Goal: Task Accomplishment & Management: Use online tool/utility

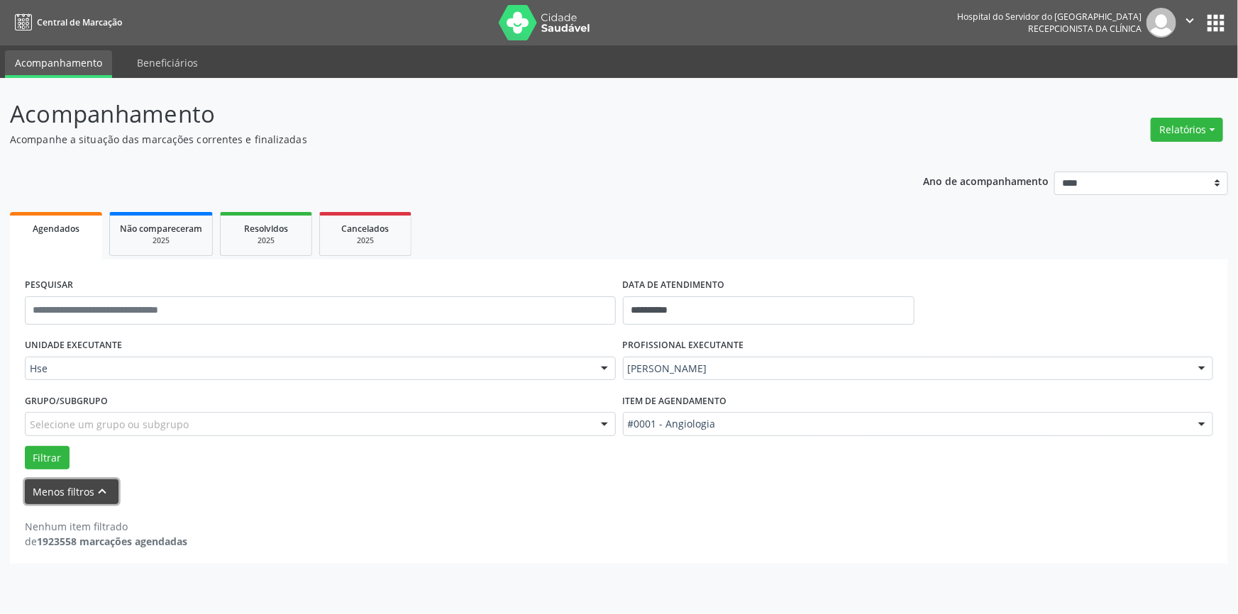
click at [96, 494] on icon "keyboard_arrow_up" at bounding box center [103, 492] width 16 height 16
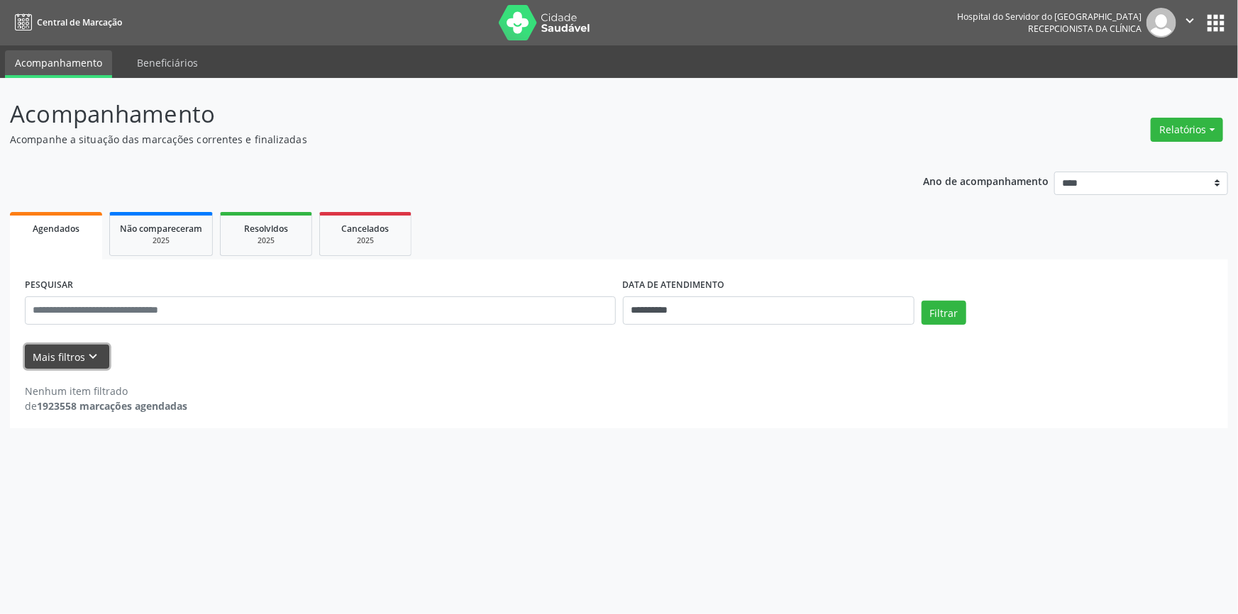
click at [87, 357] on icon "keyboard_arrow_down" at bounding box center [94, 357] width 16 height 16
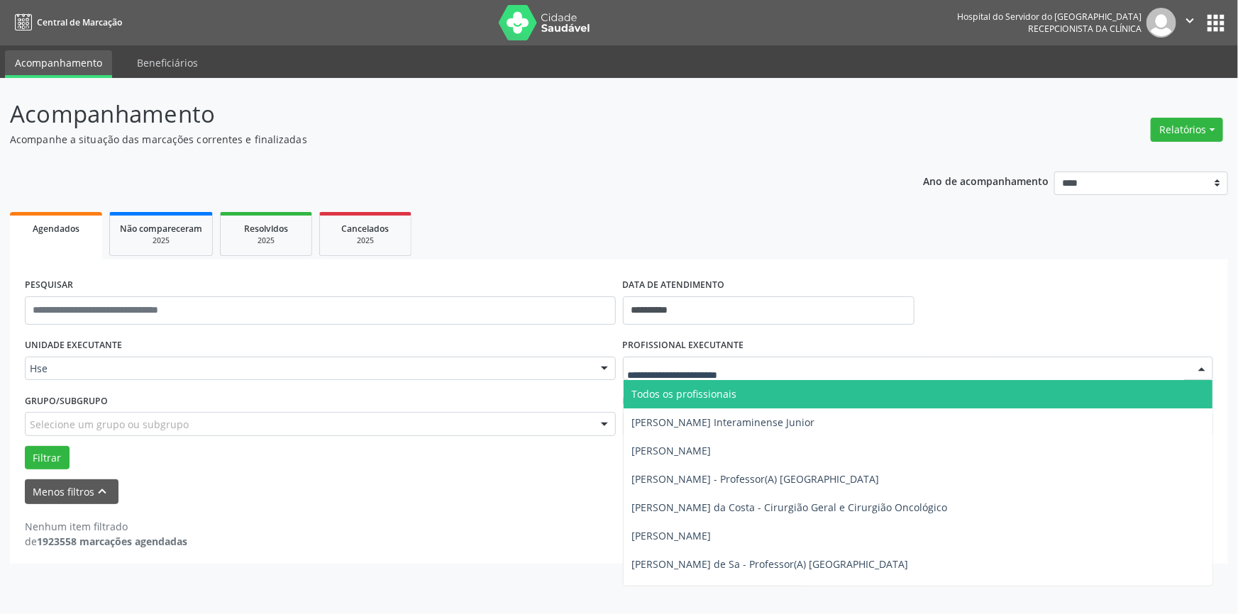
click at [1206, 369] on div at bounding box center [1201, 370] width 21 height 24
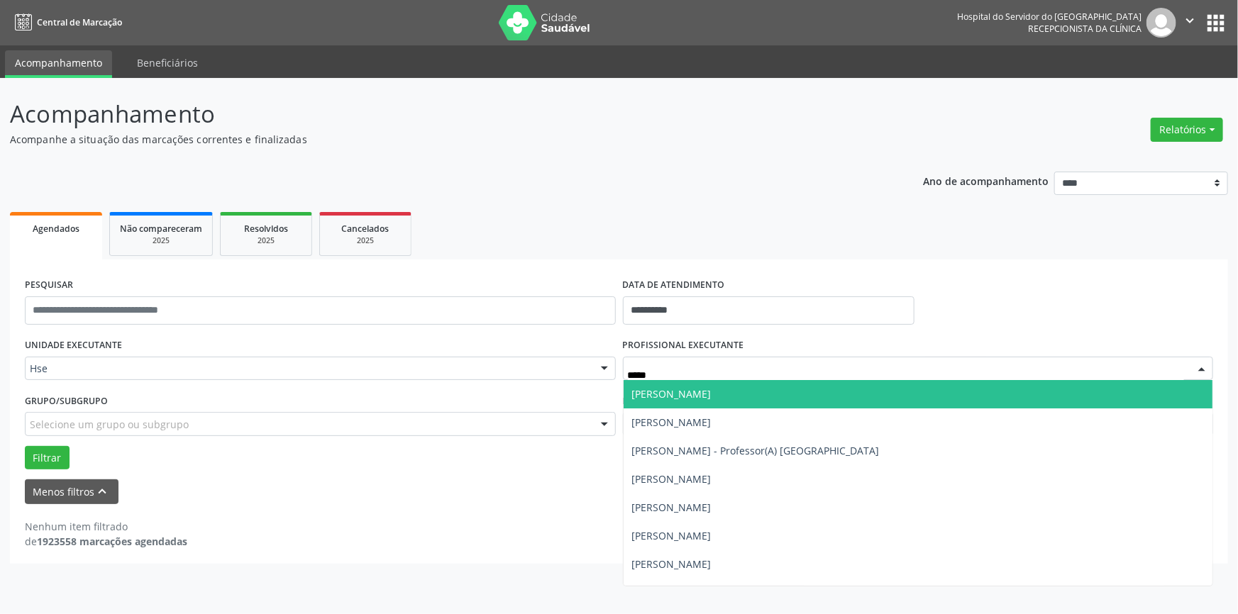
type input "******"
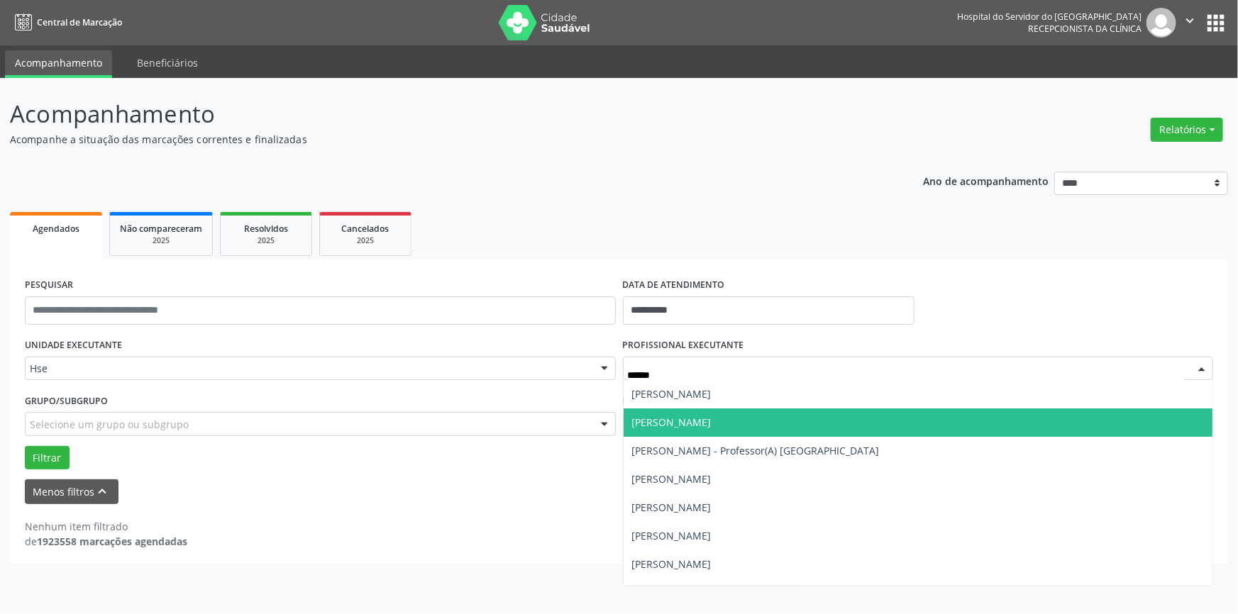
click at [921, 424] on span "[PERSON_NAME]" at bounding box center [919, 423] width 590 height 28
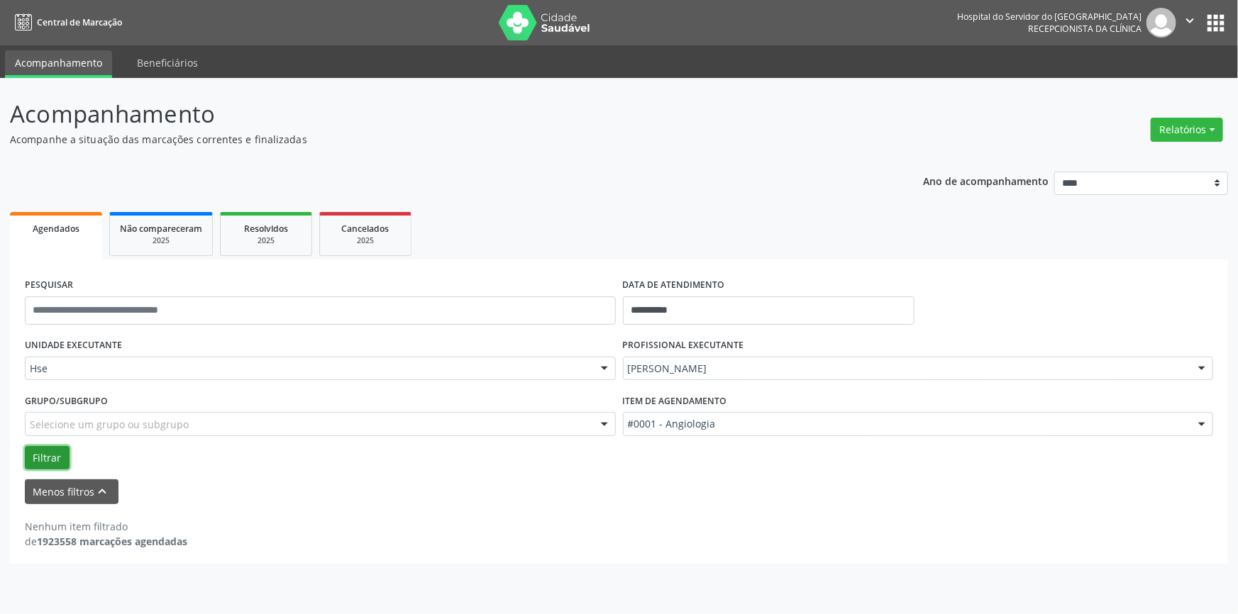
click at [50, 455] on button "Filtrar" at bounding box center [47, 458] width 45 height 24
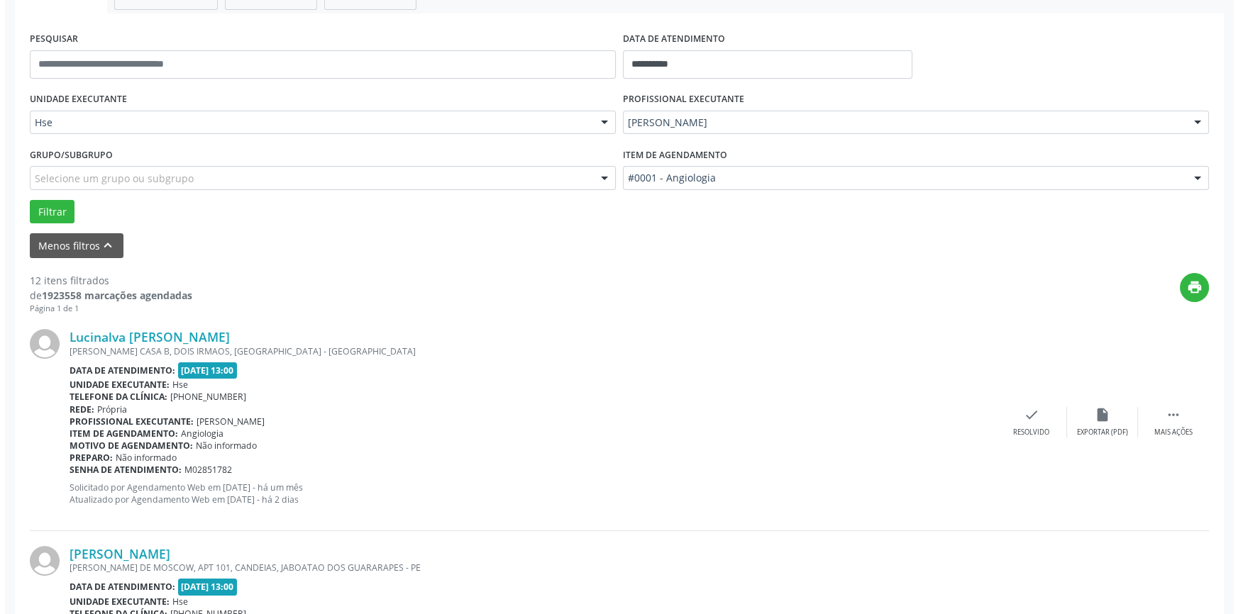
scroll to position [375, 0]
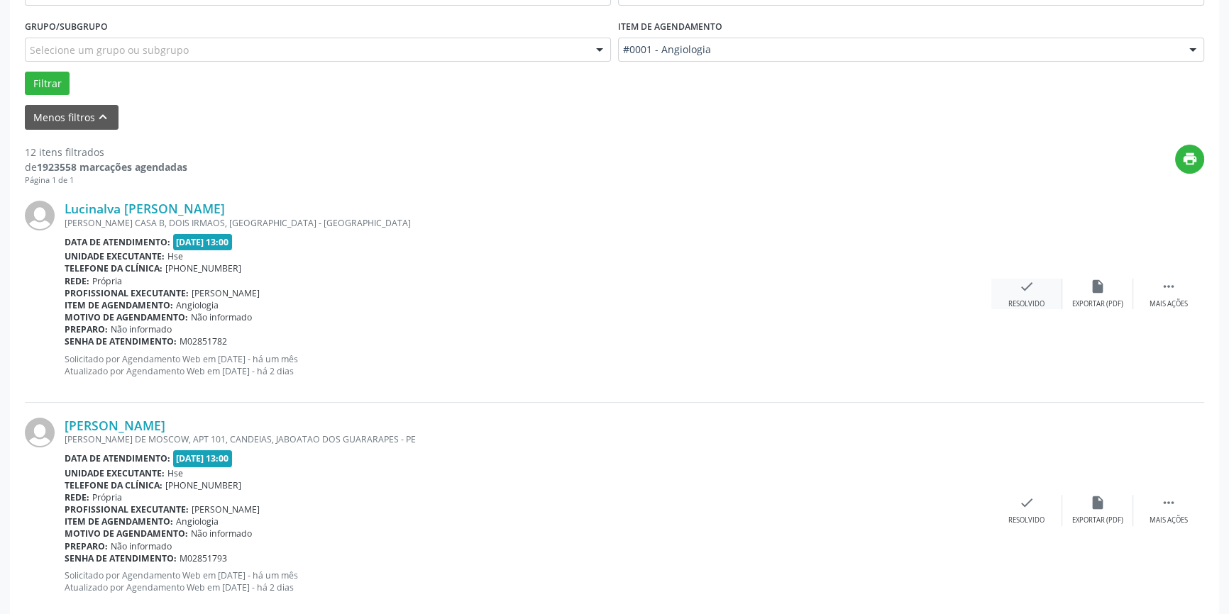
click at [1037, 282] on div "check Resolvido" at bounding box center [1026, 294] width 71 height 31
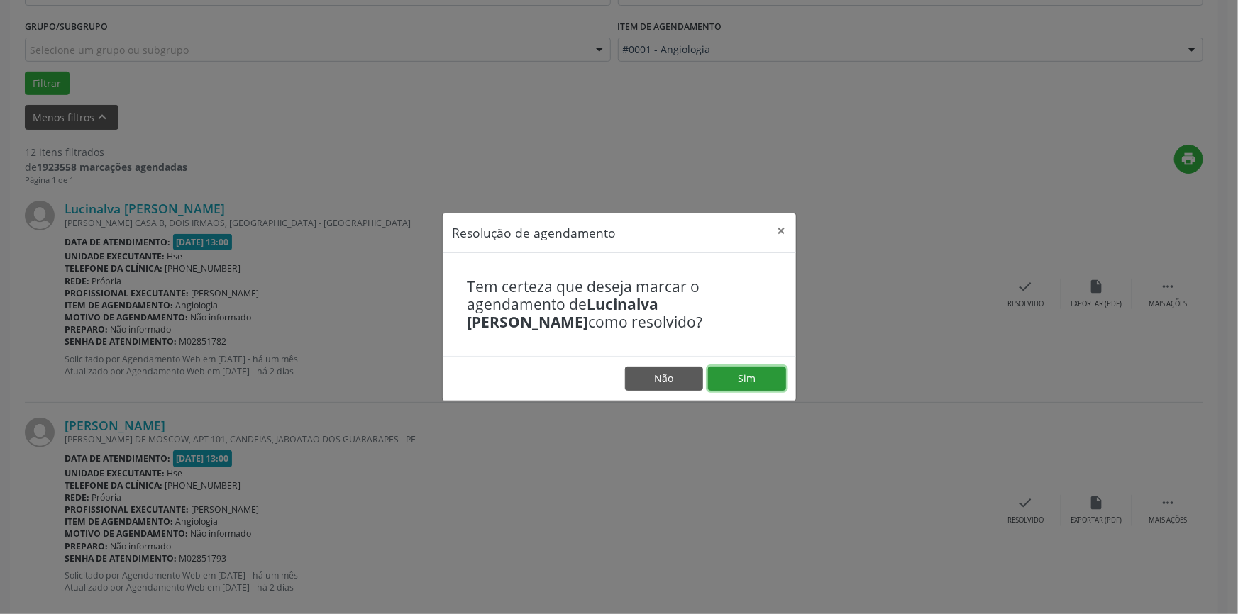
click at [753, 383] on button "Sim" at bounding box center [747, 379] width 78 height 24
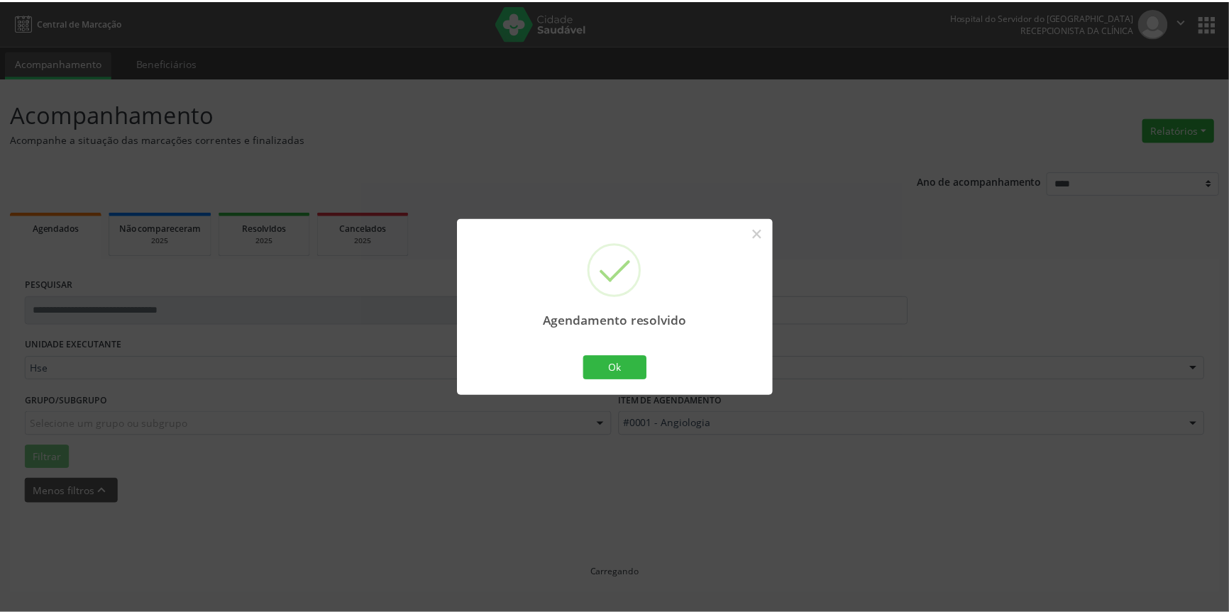
scroll to position [0, 0]
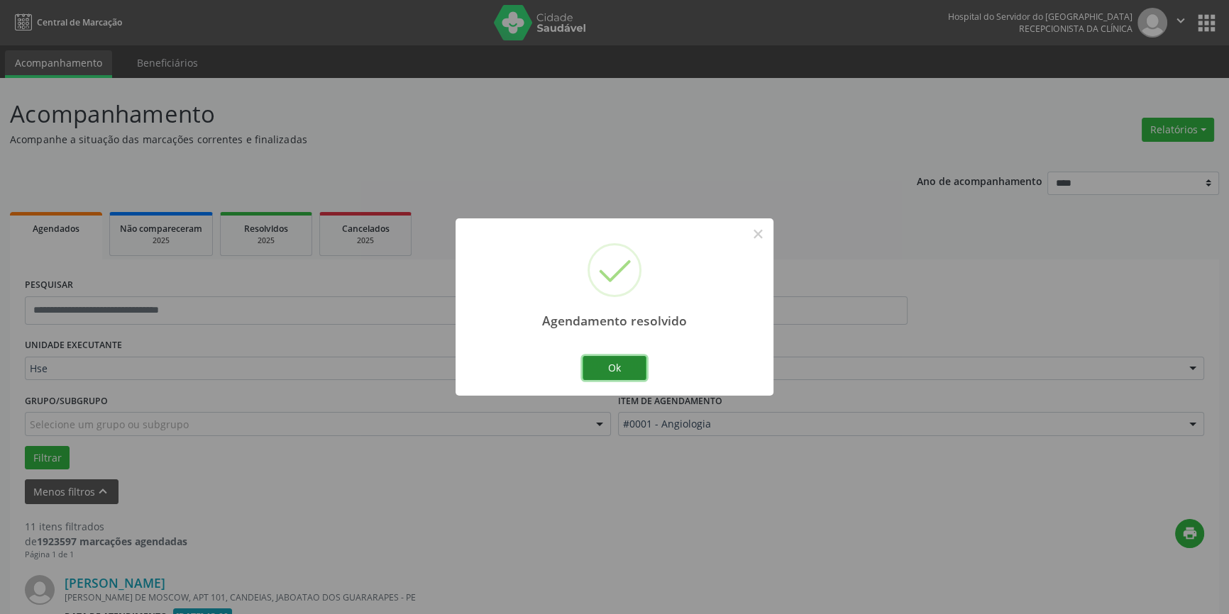
click at [626, 364] on button "Ok" at bounding box center [614, 368] width 64 height 24
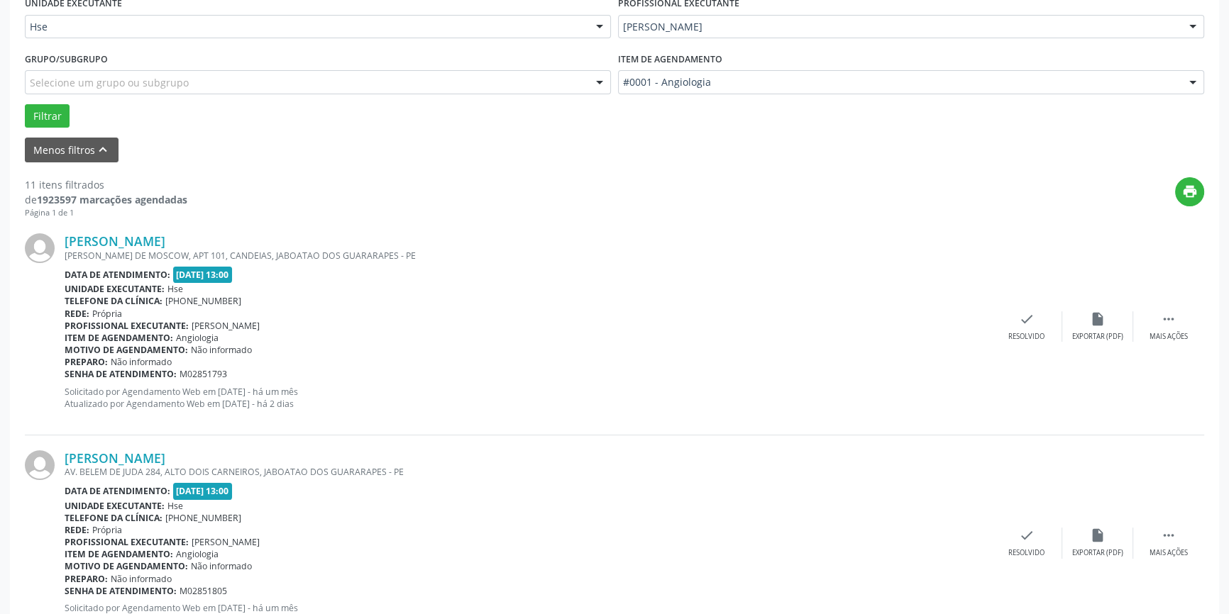
scroll to position [430, 0]
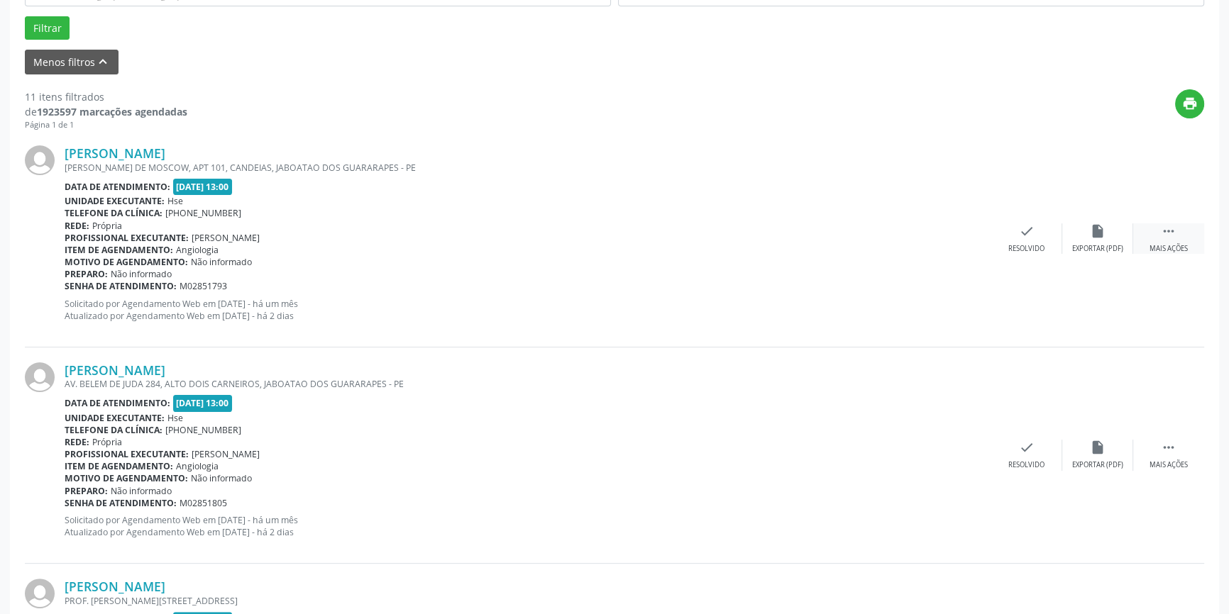
drag, startPoint x: 1156, startPoint y: 218, endPoint x: 1163, endPoint y: 228, distance: 11.8
click at [1158, 220] on div "[PERSON_NAME] [PERSON_NAME] DE MOSCOW, APT 101, [GEOGRAPHIC_DATA], JABOATAO DOS…" at bounding box center [614, 239] width 1179 height 216
click at [1164, 228] on icon "" at bounding box center [1169, 231] width 16 height 16
click at [1096, 235] on icon "alarm_off" at bounding box center [1098, 231] width 16 height 16
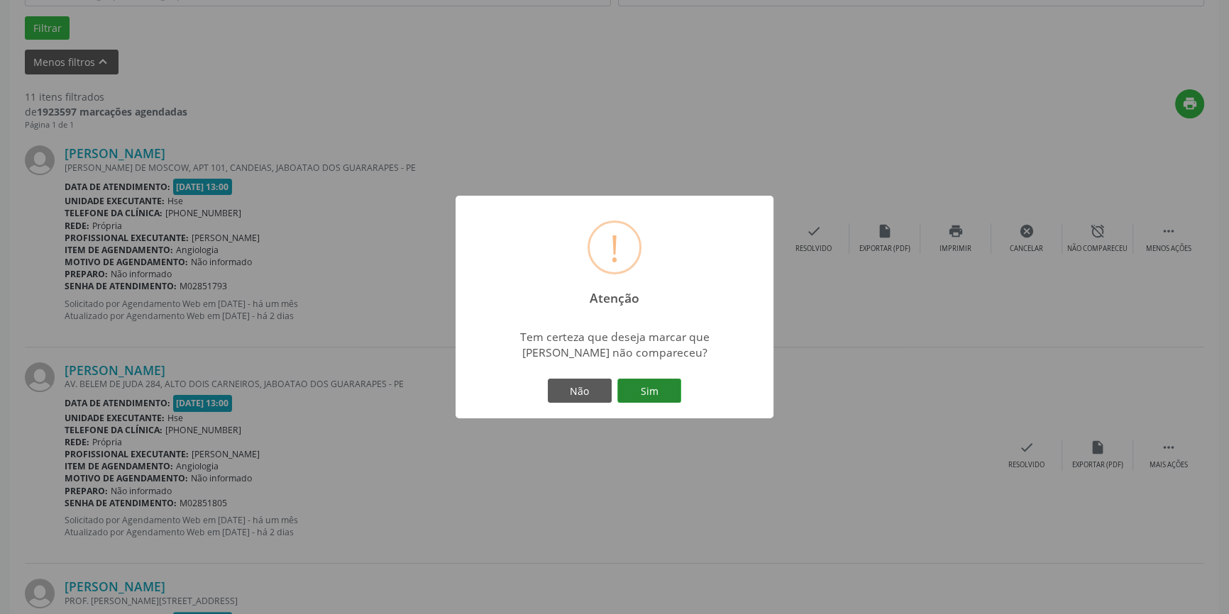
click at [638, 403] on button "Sim" at bounding box center [649, 391] width 64 height 24
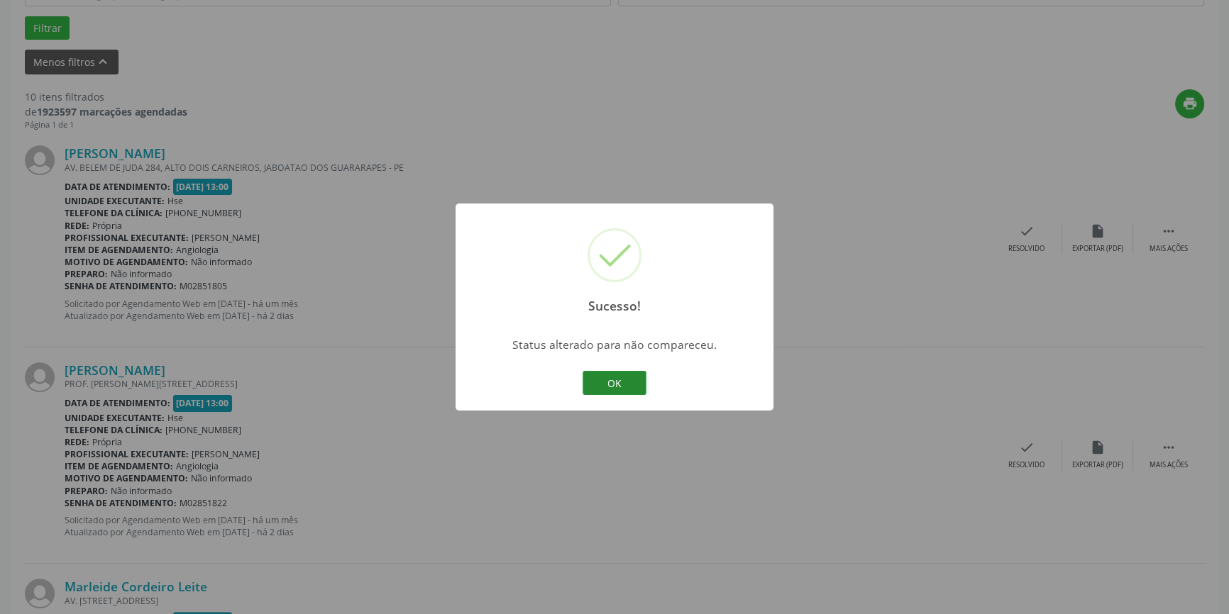
click at [620, 384] on button "OK" at bounding box center [614, 383] width 64 height 24
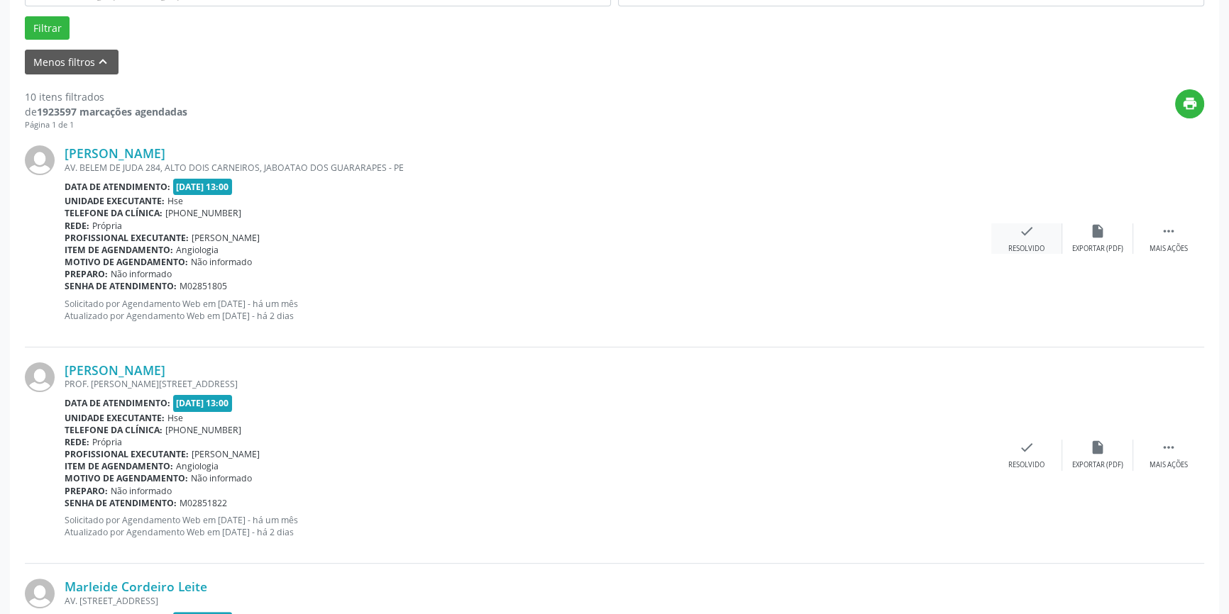
click at [1008, 237] on div "check Resolvido" at bounding box center [1026, 238] width 71 height 31
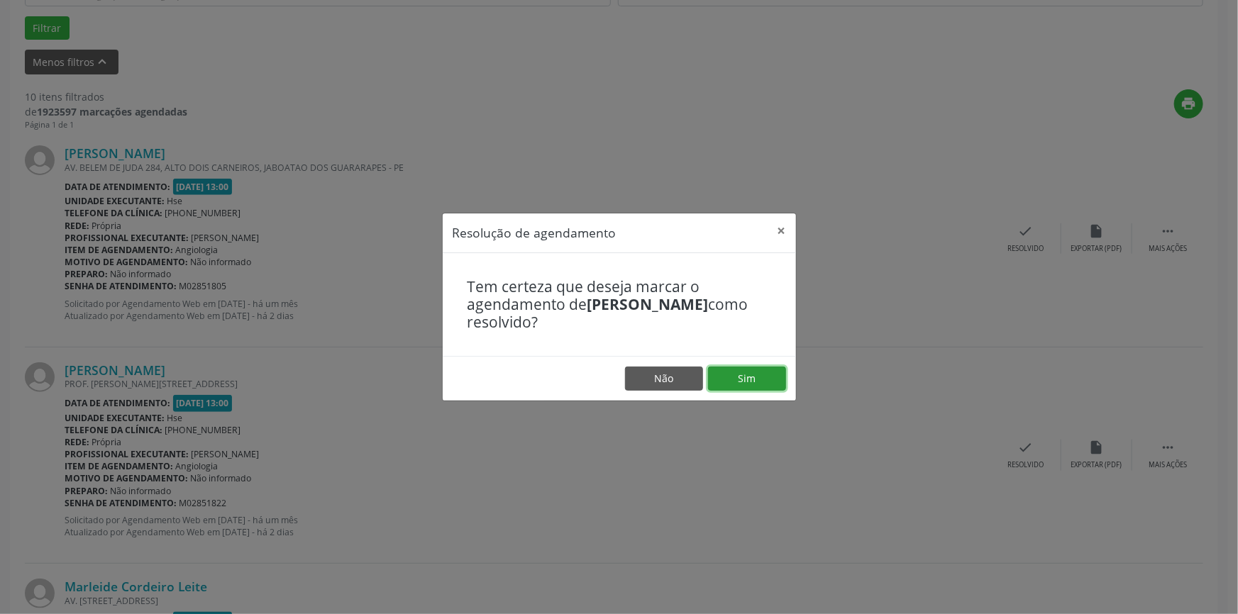
click at [734, 373] on button "Sim" at bounding box center [747, 379] width 78 height 24
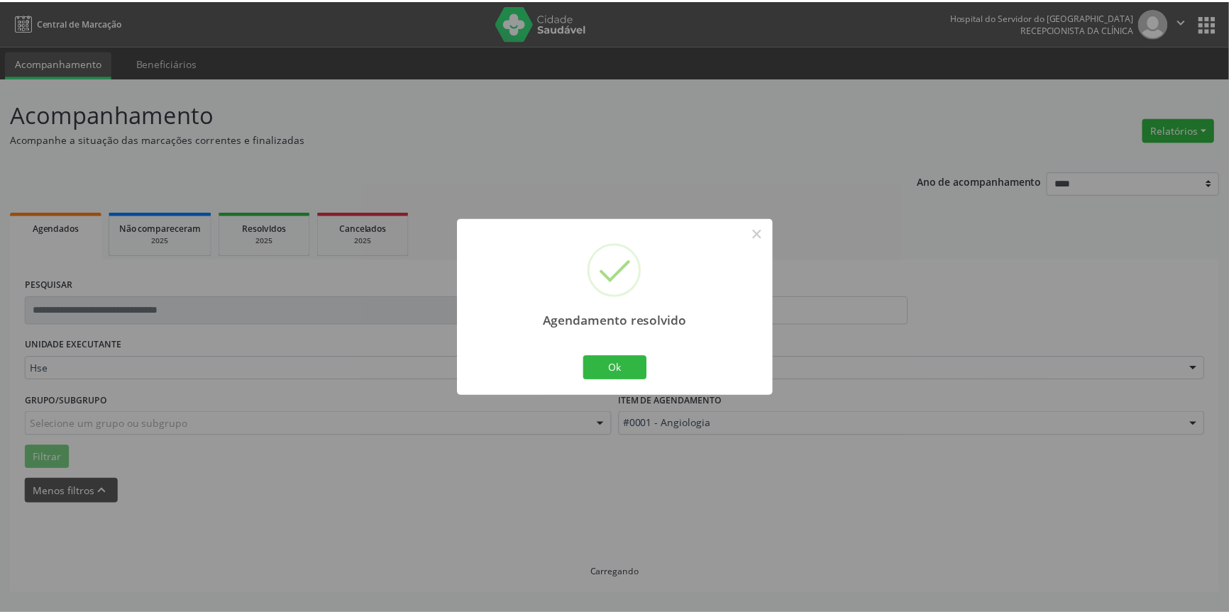
scroll to position [0, 0]
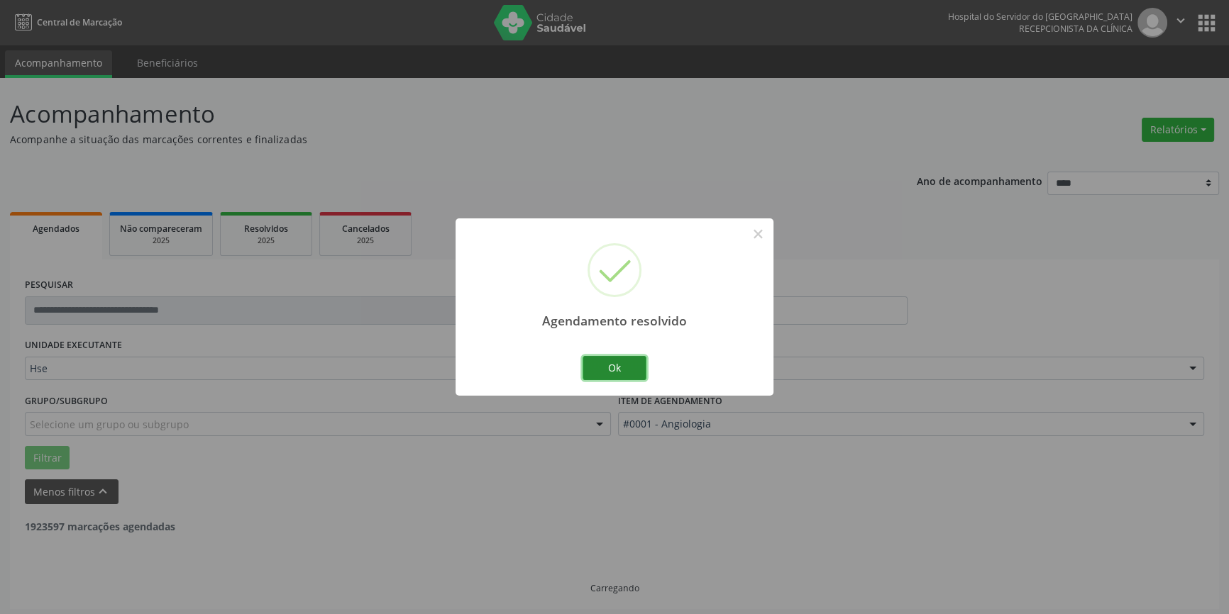
click at [608, 361] on button "Ok" at bounding box center [614, 368] width 64 height 24
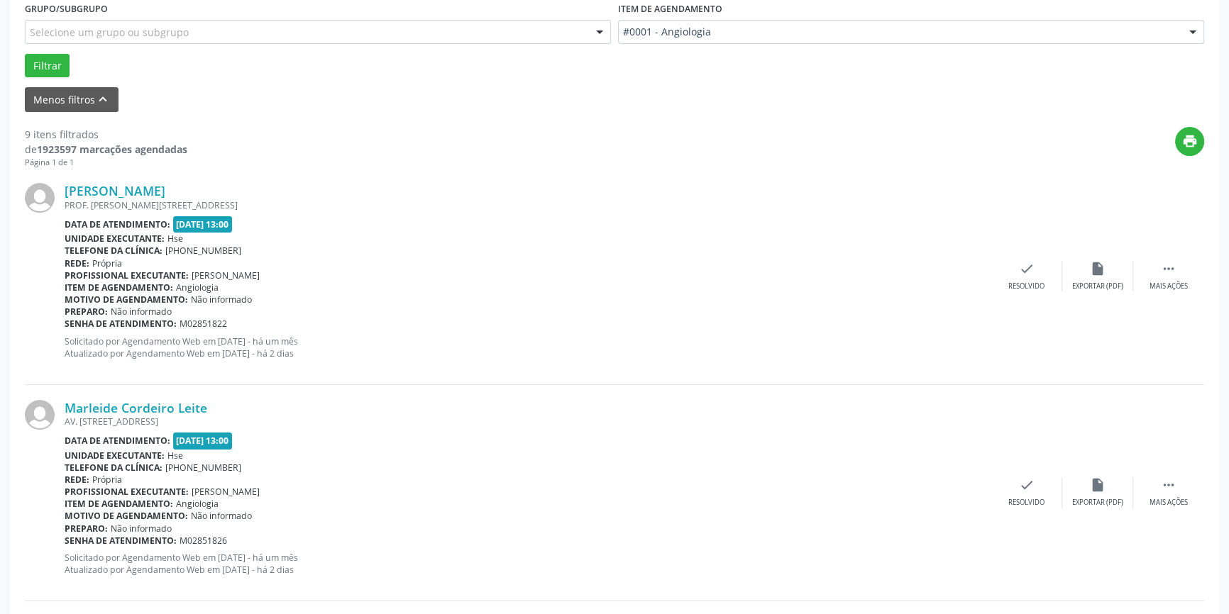
scroll to position [439, 0]
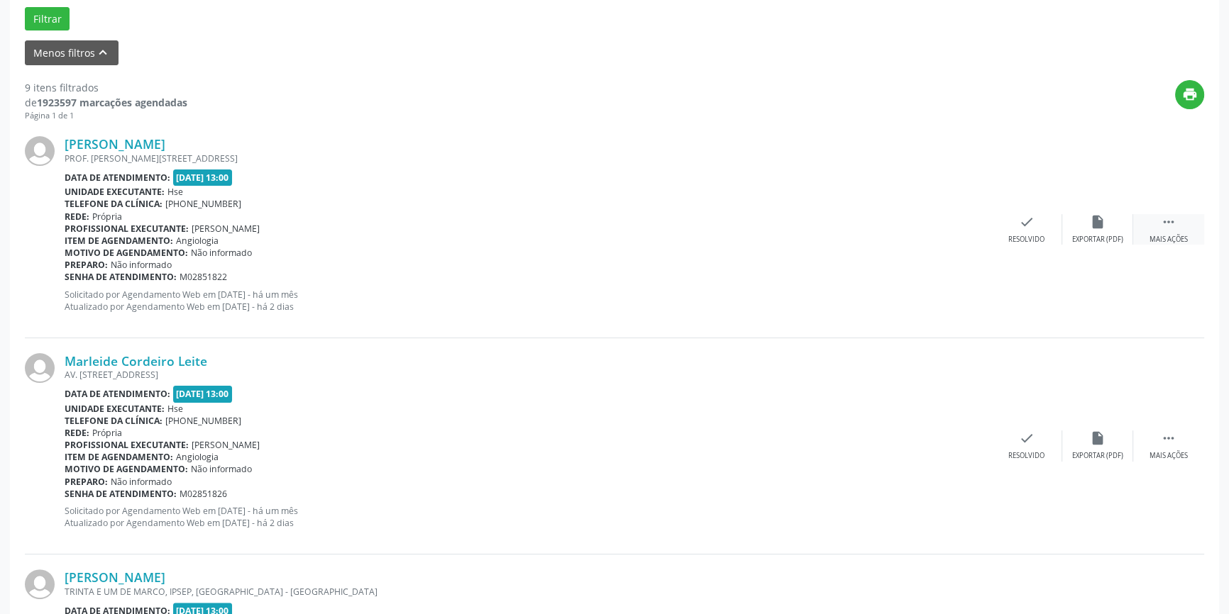
click at [1168, 214] on icon "" at bounding box center [1169, 222] width 16 height 16
click at [1088, 230] on div "alarm_off Não compareceu" at bounding box center [1097, 229] width 71 height 31
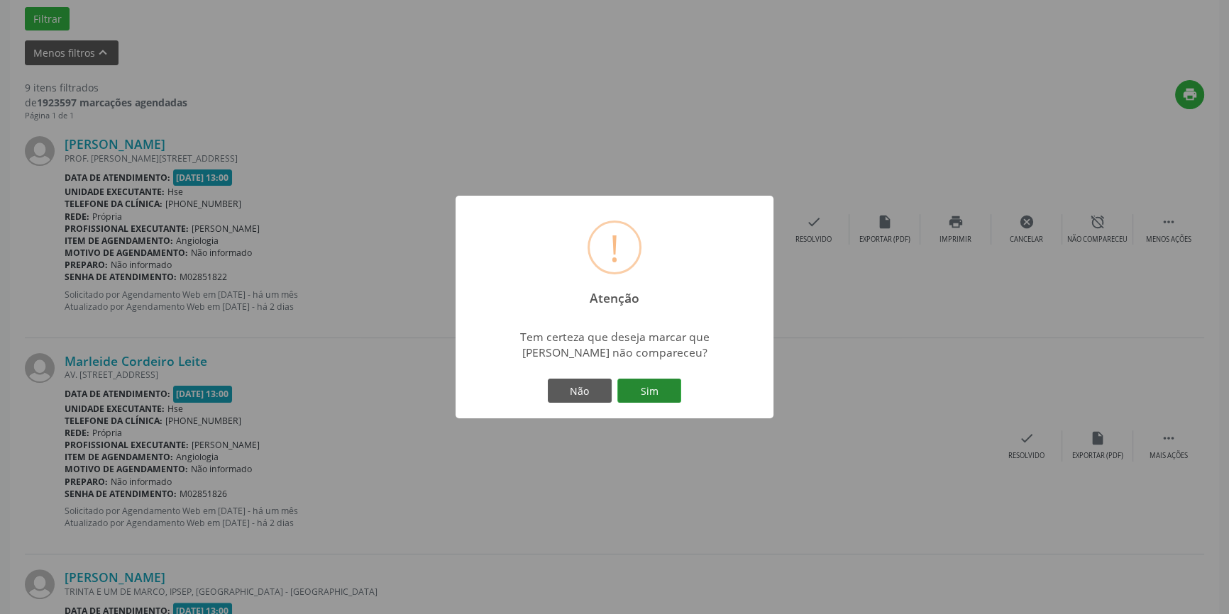
click at [660, 388] on button "Sim" at bounding box center [649, 391] width 64 height 24
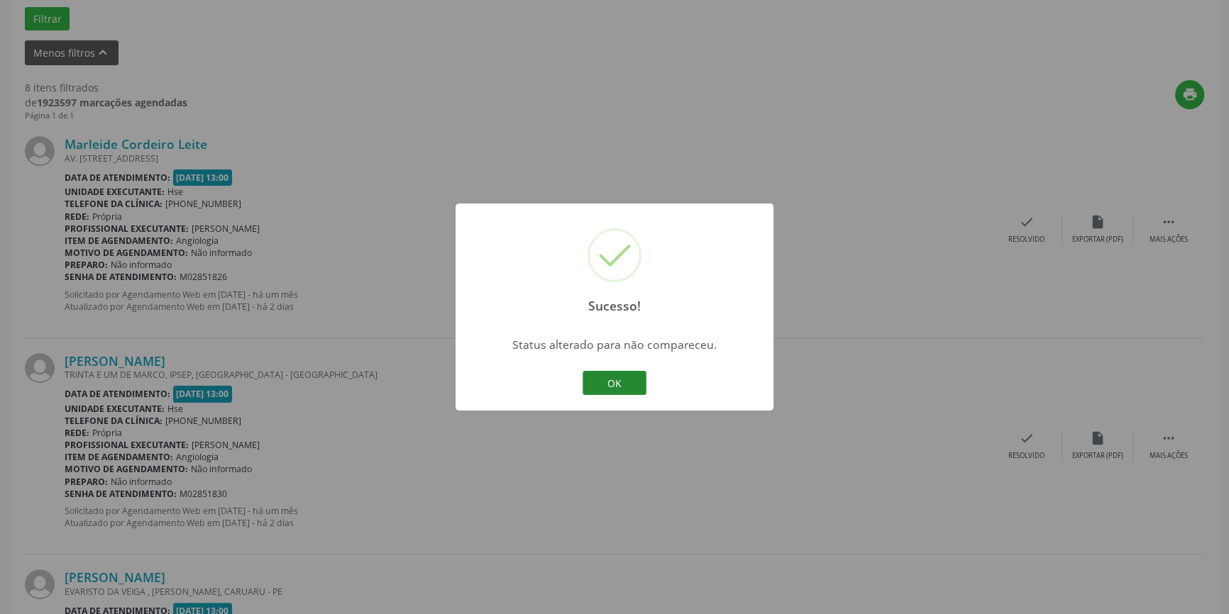
click at [624, 382] on button "OK" at bounding box center [614, 383] width 64 height 24
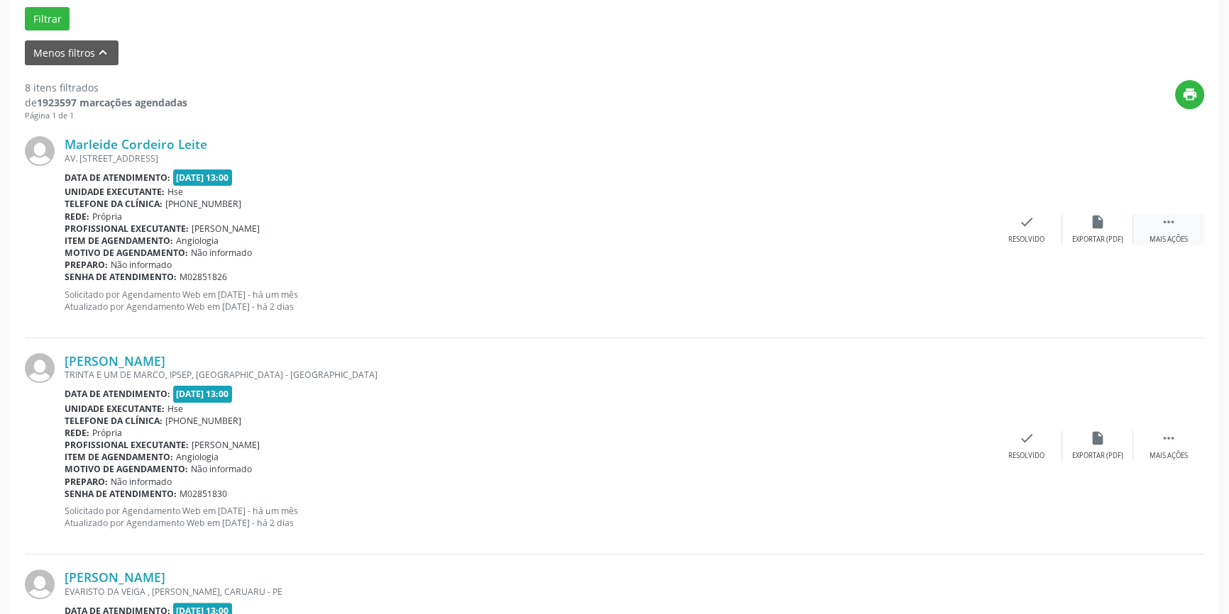
click at [1156, 229] on div " Mais ações" at bounding box center [1168, 229] width 71 height 31
click at [1105, 235] on div "Não compareceu" at bounding box center [1097, 240] width 60 height 10
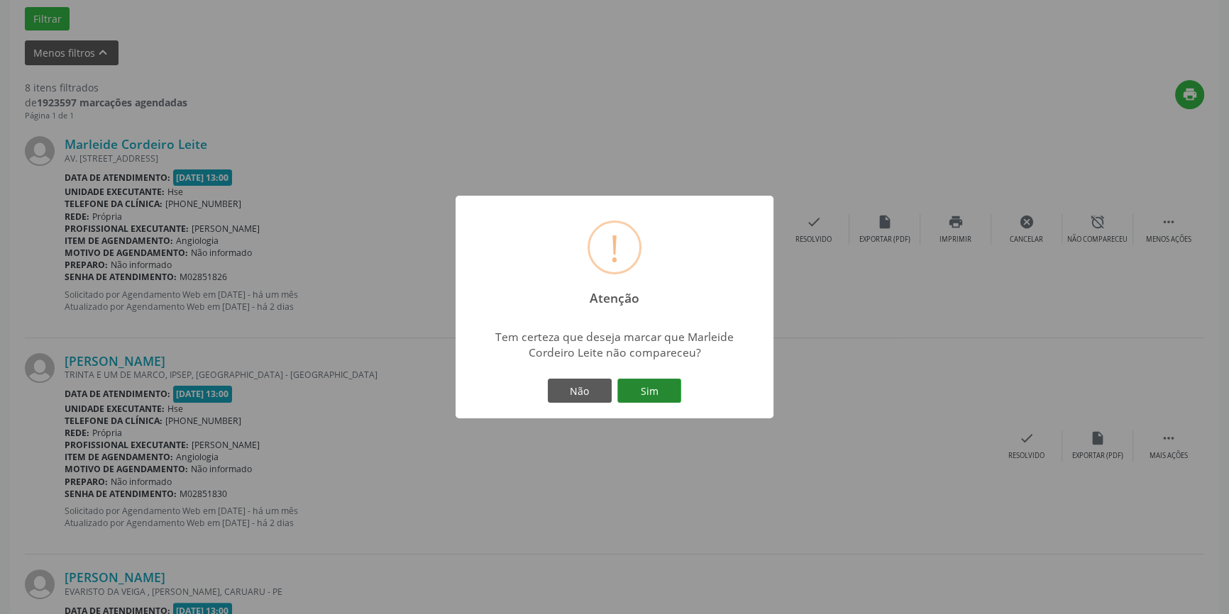
click at [651, 395] on button "Sim" at bounding box center [649, 391] width 64 height 24
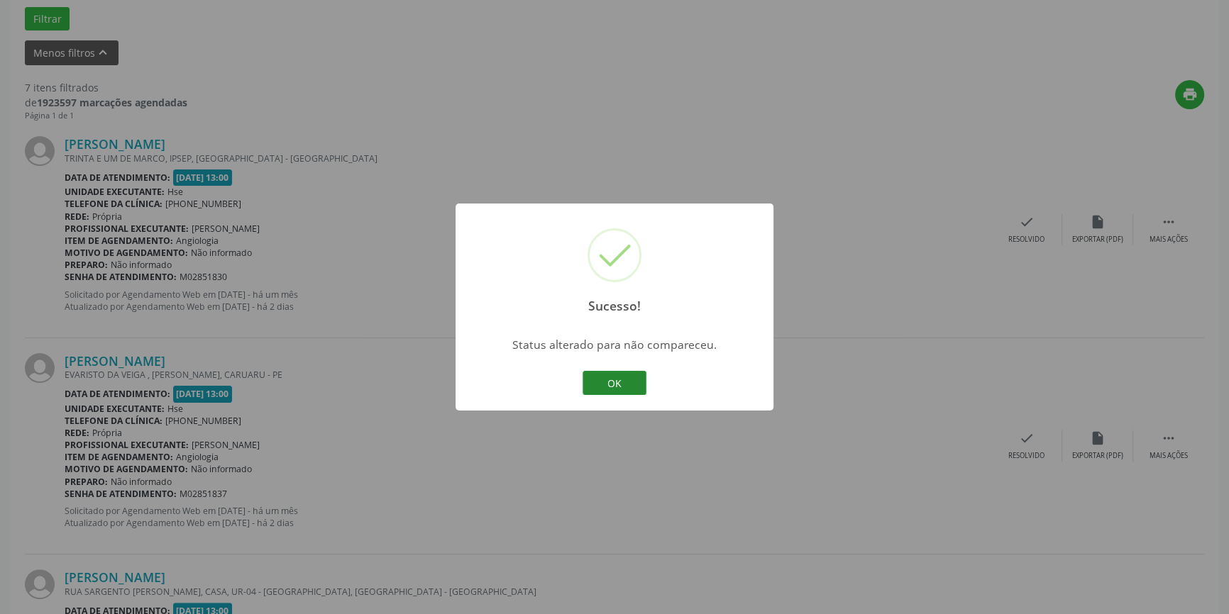
click at [629, 379] on button "OK" at bounding box center [614, 383] width 64 height 24
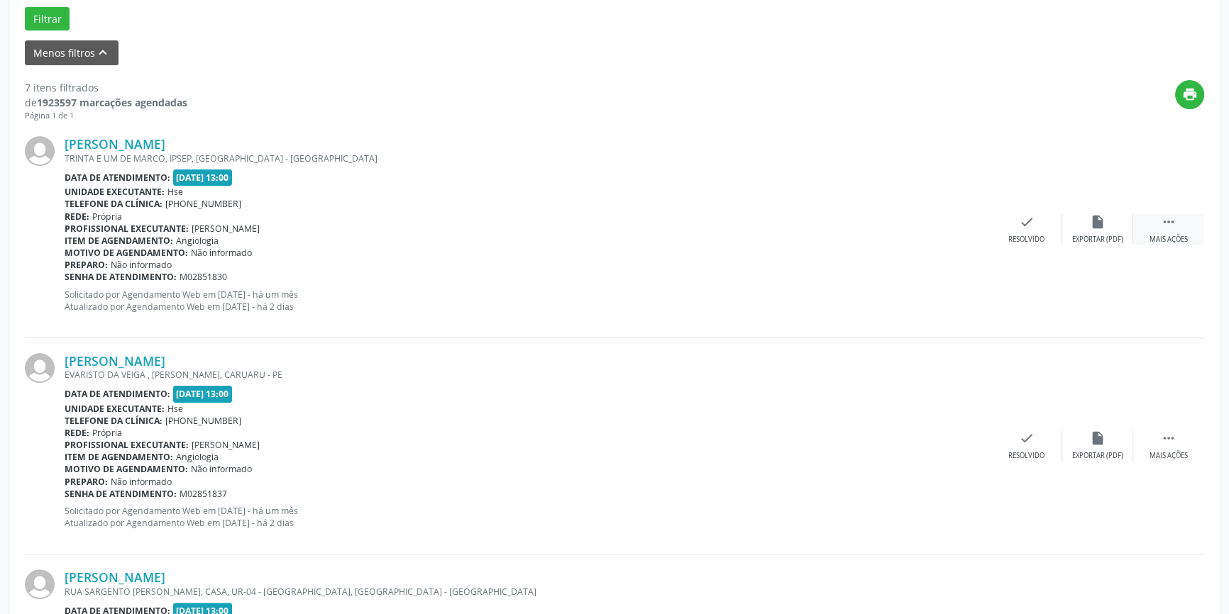
click at [1170, 225] on icon "" at bounding box center [1169, 222] width 16 height 16
click at [1107, 236] on div "Não compareceu" at bounding box center [1097, 240] width 60 height 10
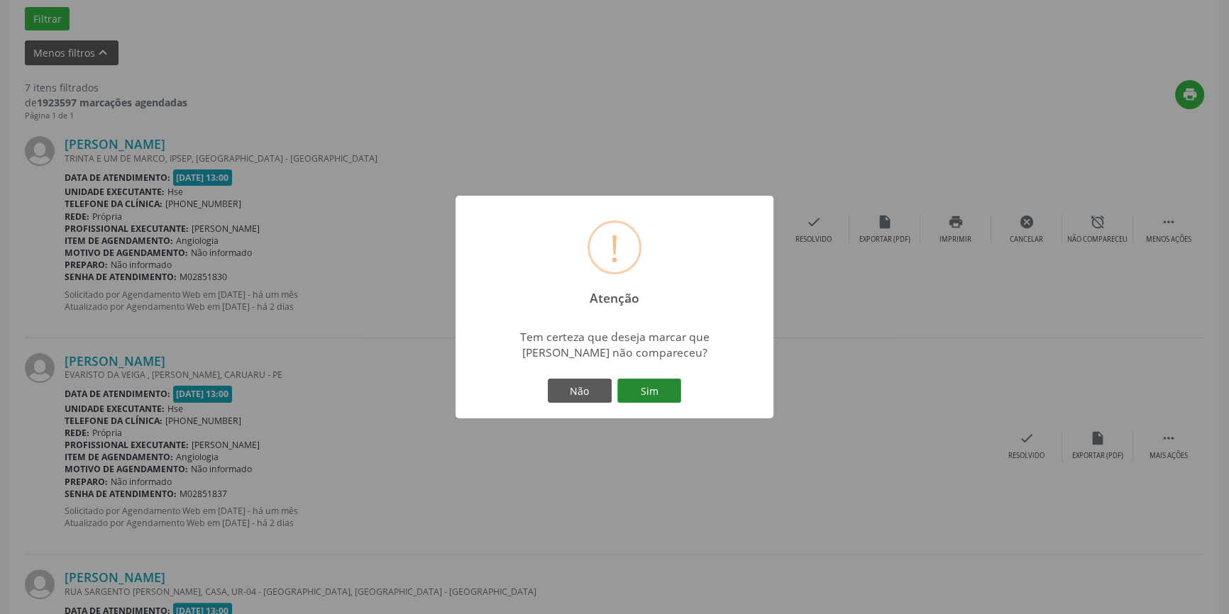
click at [643, 391] on button "Sim" at bounding box center [649, 391] width 64 height 24
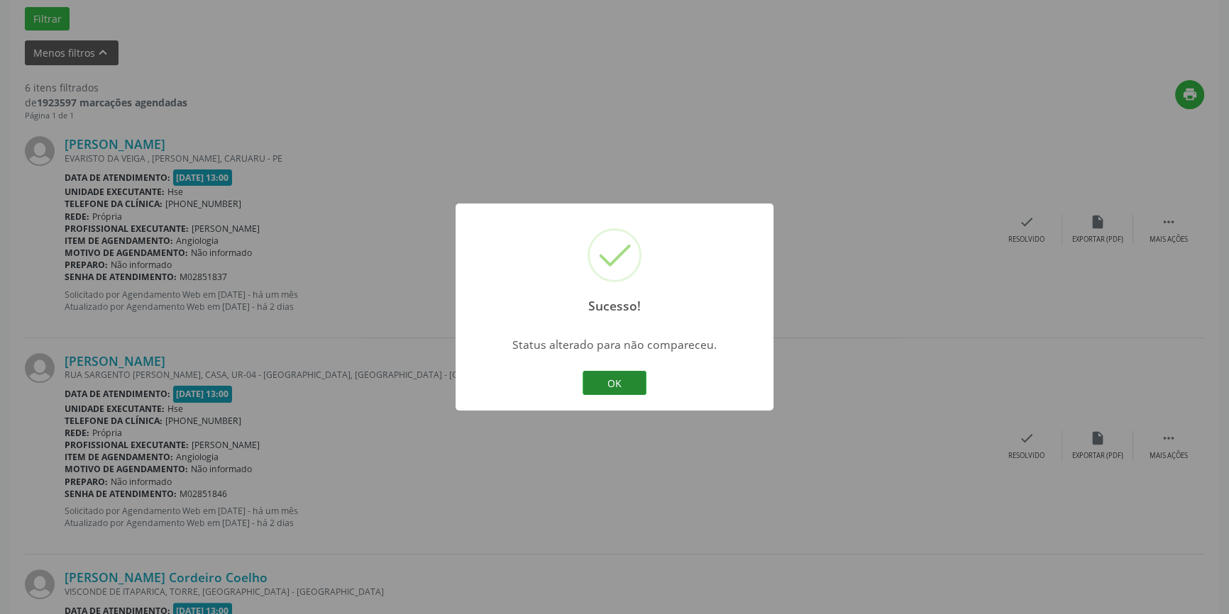
click at [617, 372] on button "OK" at bounding box center [614, 383] width 64 height 24
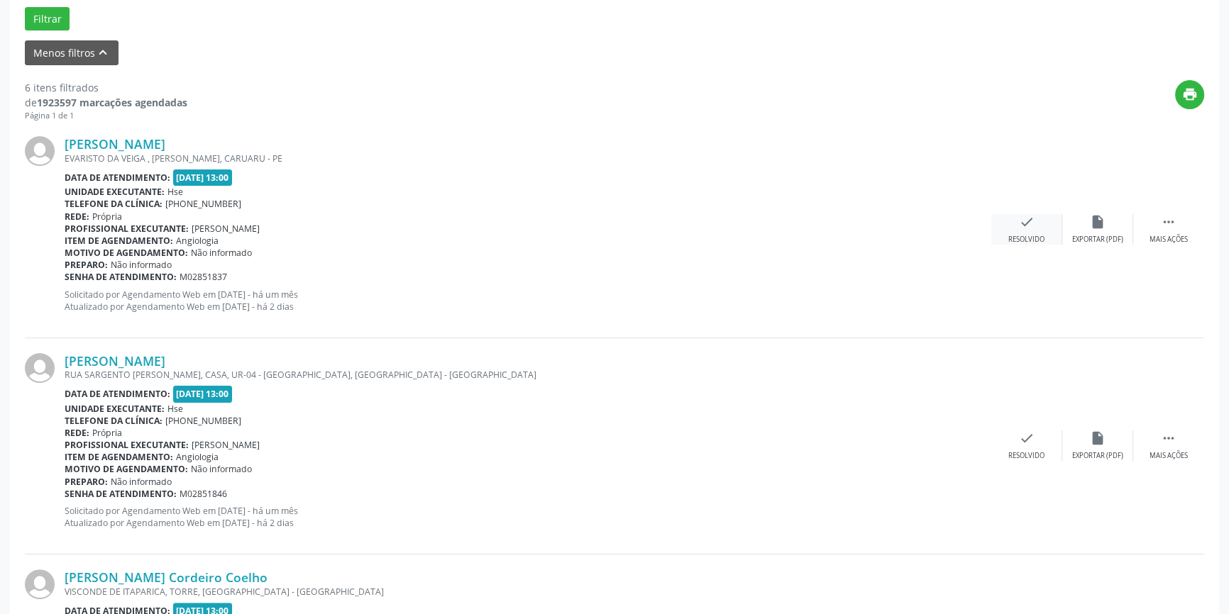
click at [1033, 236] on div "Resolvido" at bounding box center [1026, 240] width 36 height 10
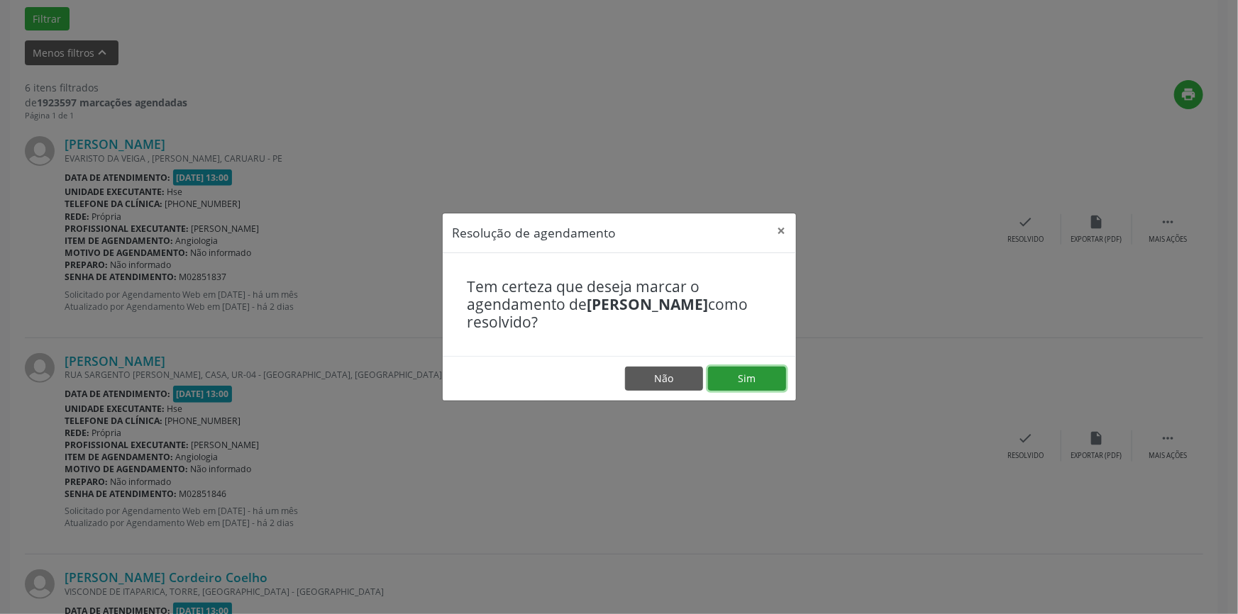
click at [752, 380] on button "Sim" at bounding box center [747, 379] width 78 height 24
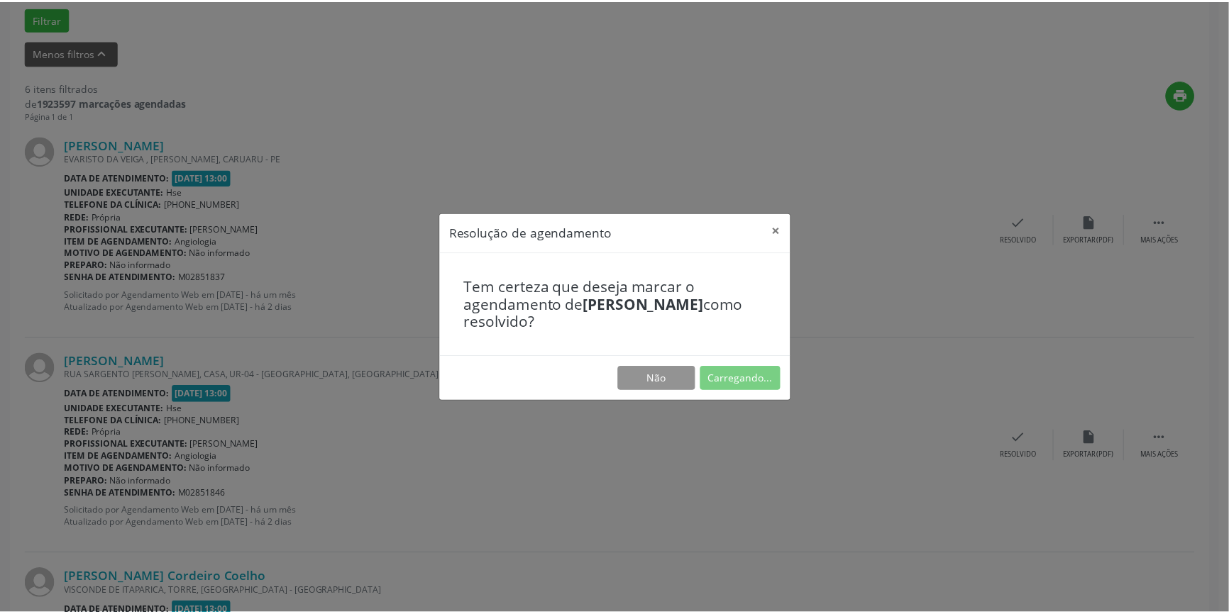
scroll to position [0, 0]
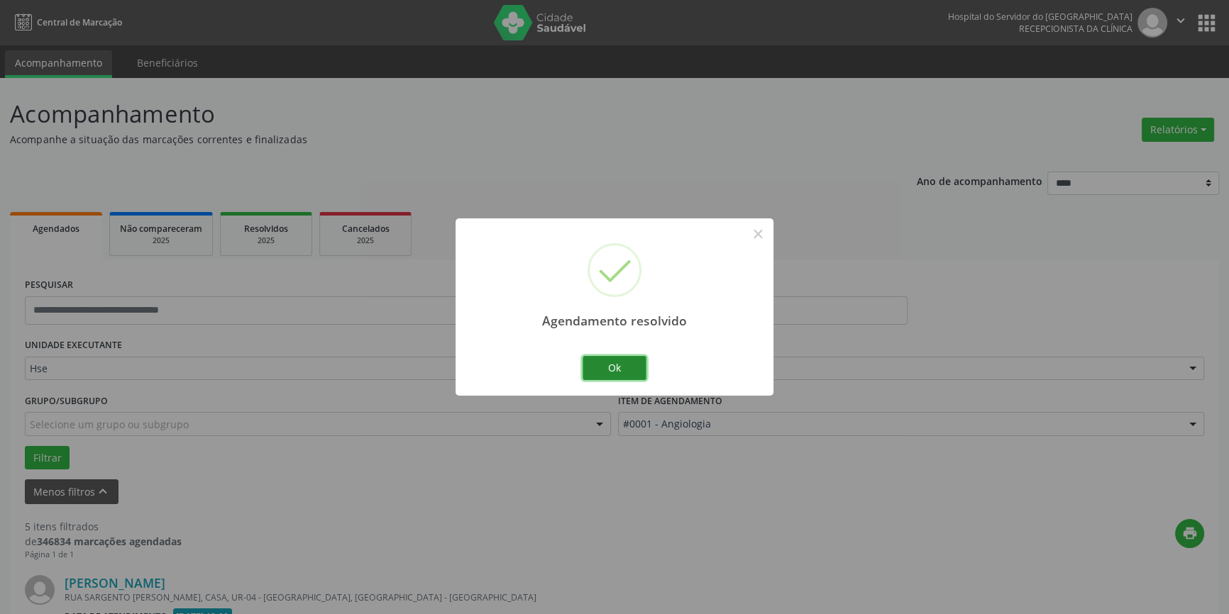
click at [617, 359] on button "Ok" at bounding box center [614, 368] width 64 height 24
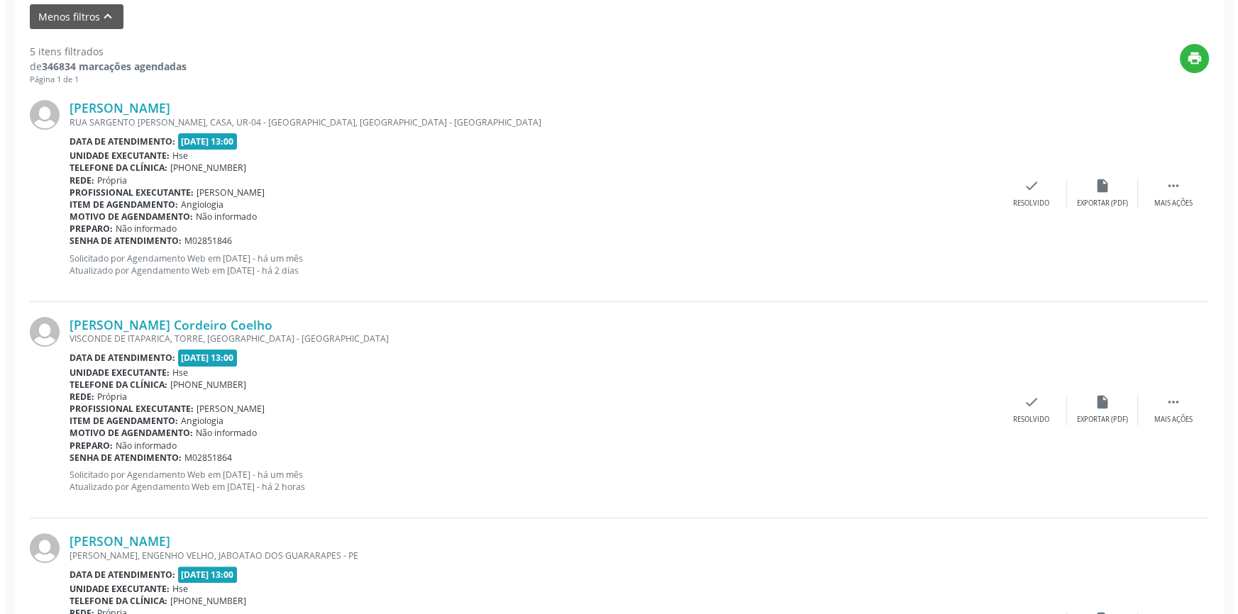
scroll to position [477, 0]
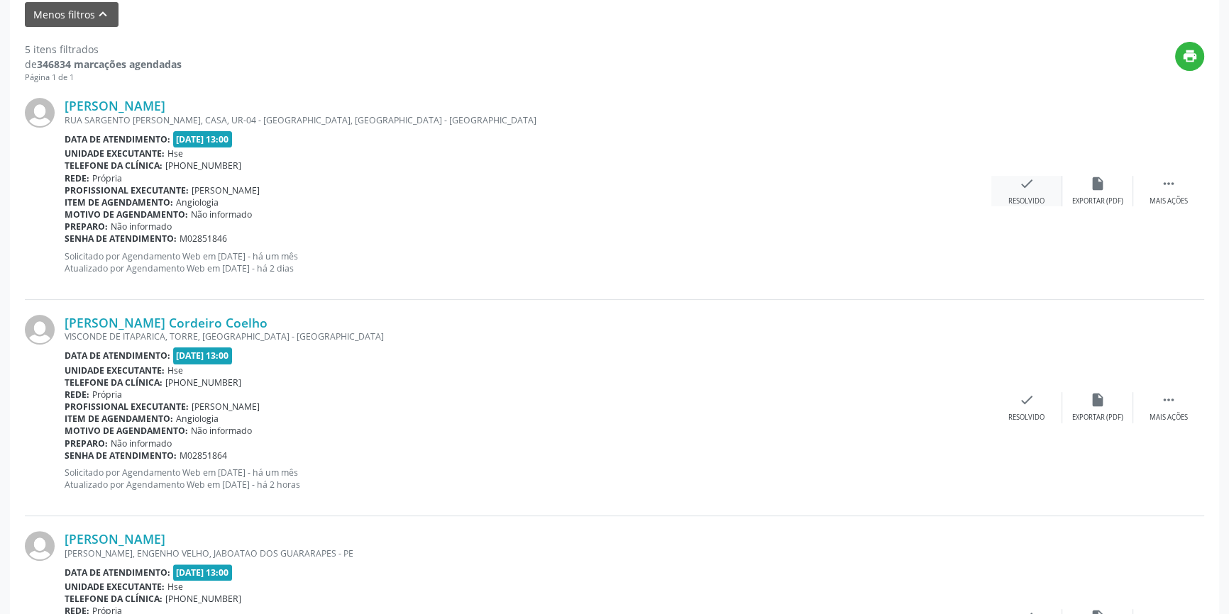
click at [1036, 197] on div "Resolvido" at bounding box center [1026, 202] width 36 height 10
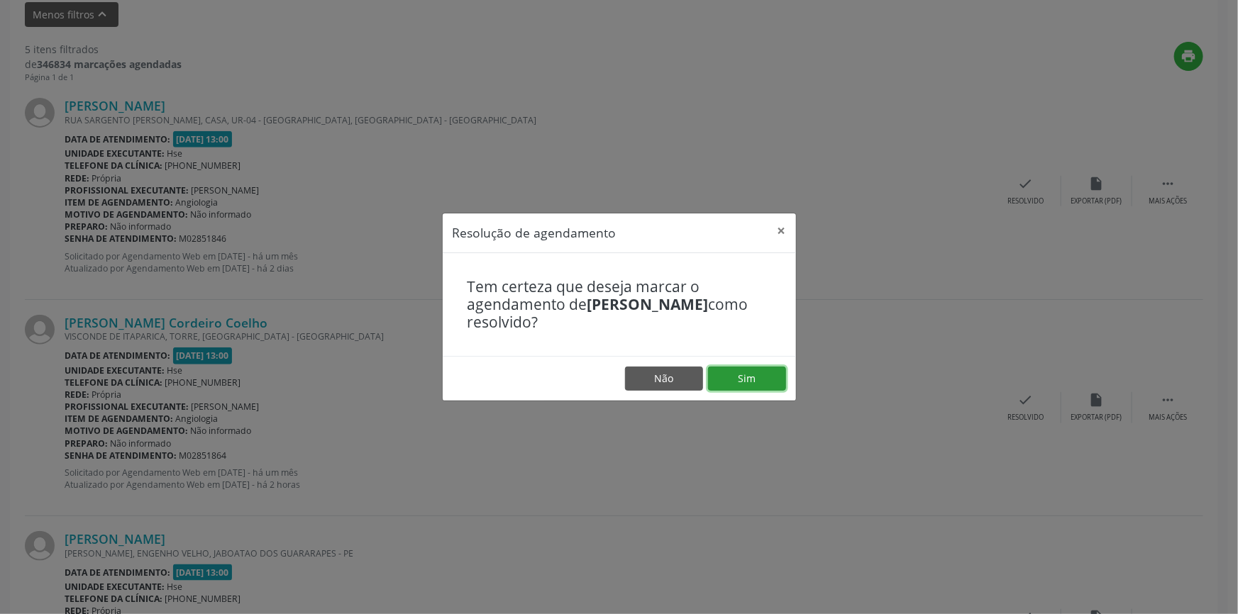
click at [753, 370] on button "Sim" at bounding box center [747, 379] width 78 height 24
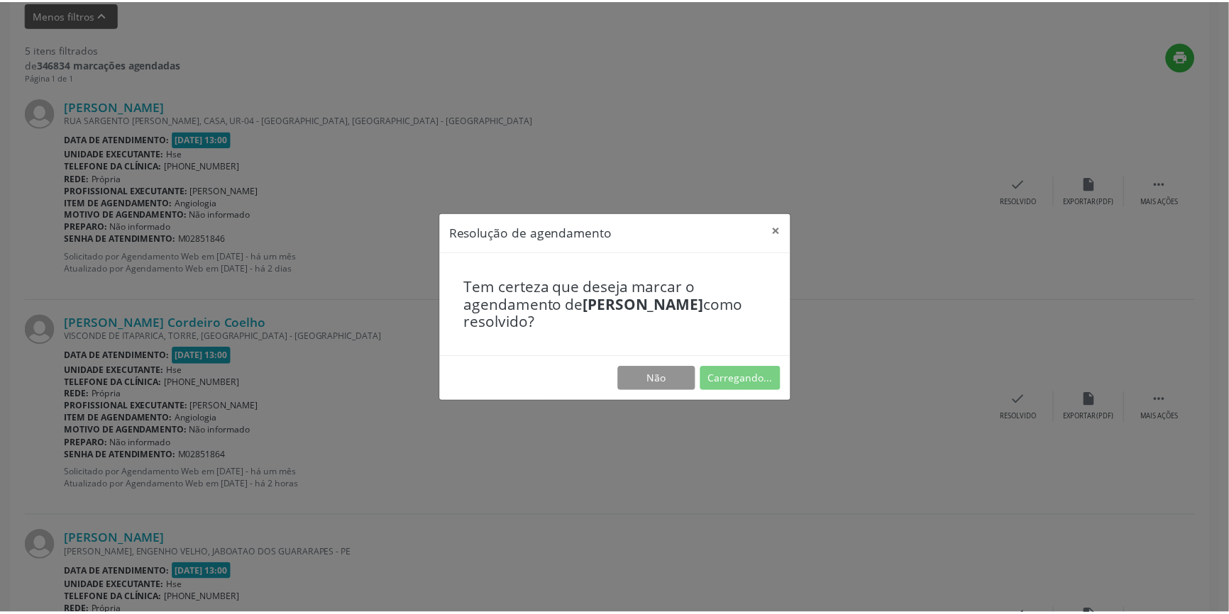
scroll to position [0, 0]
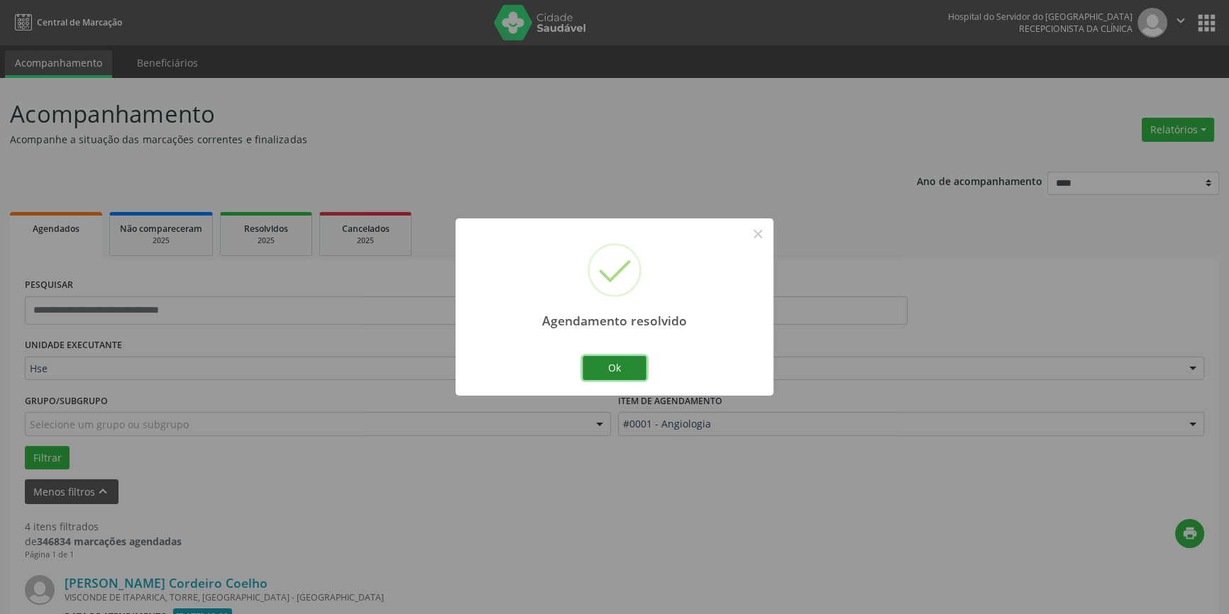
click at [624, 370] on button "Ok" at bounding box center [614, 368] width 64 height 24
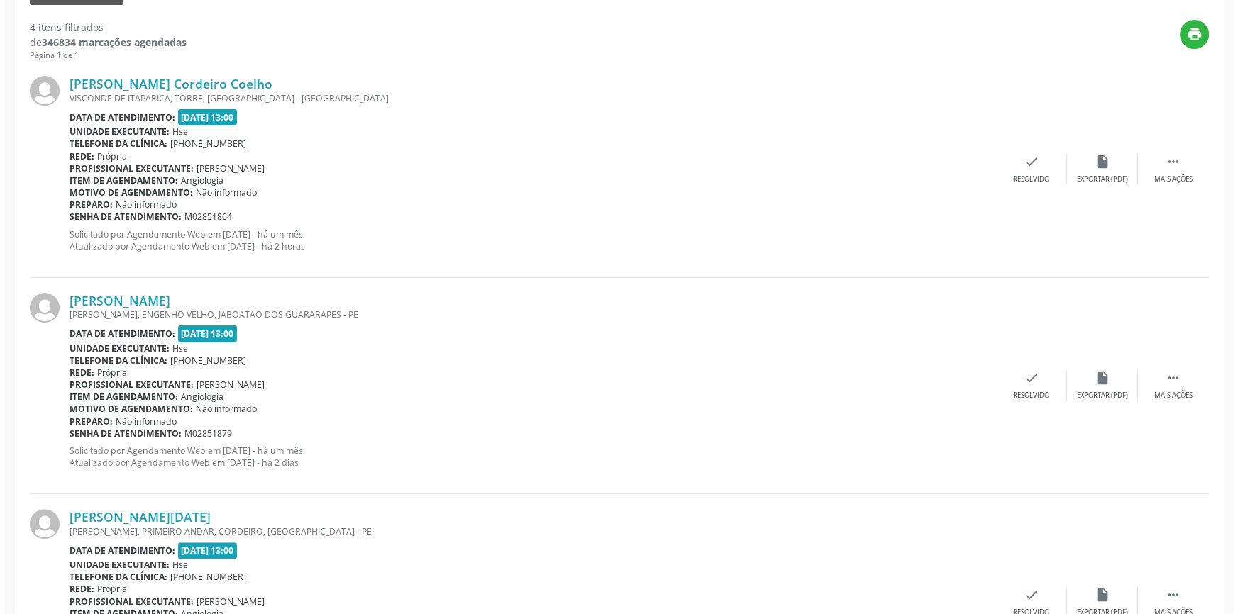
scroll to position [509, 0]
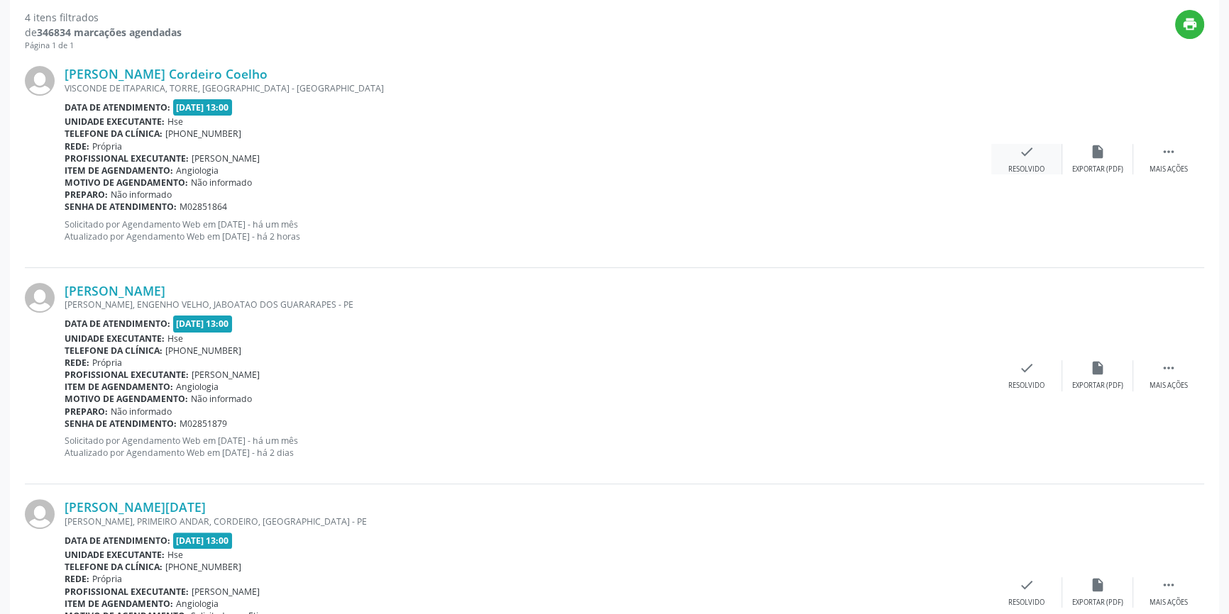
click at [1017, 150] on div "check Resolvido" at bounding box center [1026, 159] width 71 height 31
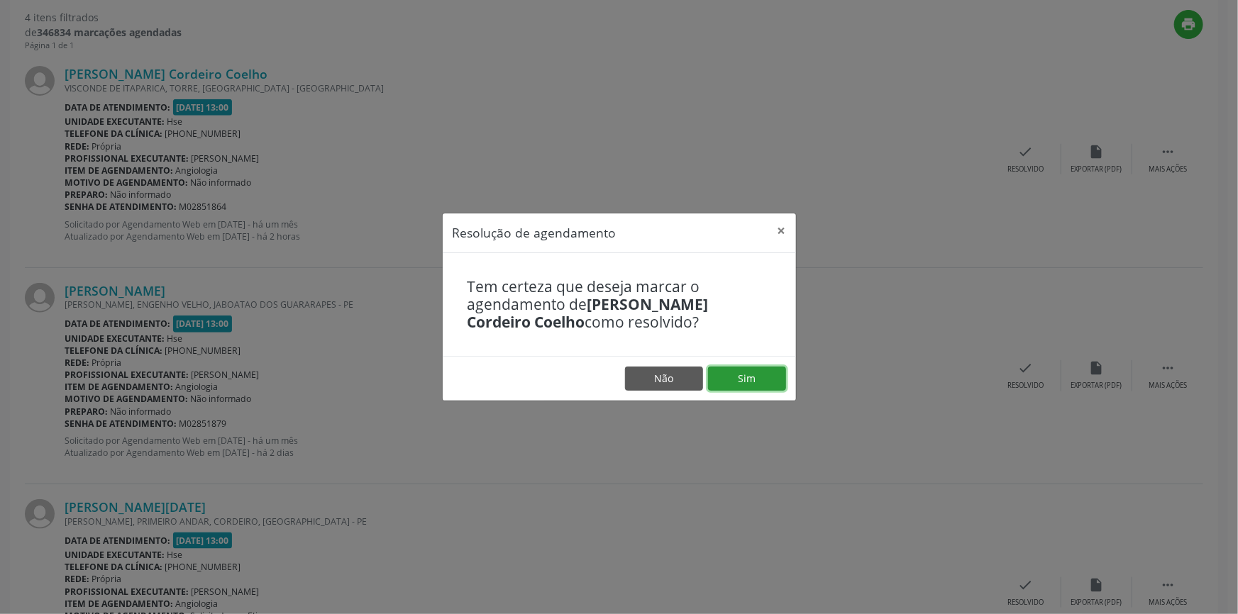
click at [751, 379] on button "Sim" at bounding box center [747, 379] width 78 height 24
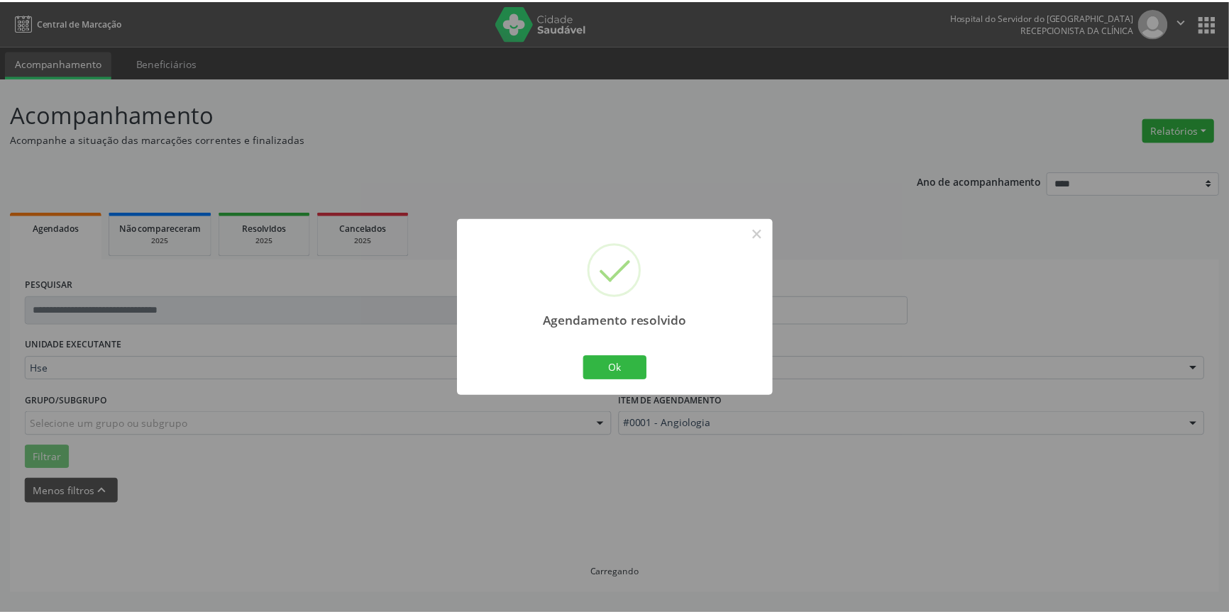
scroll to position [0, 0]
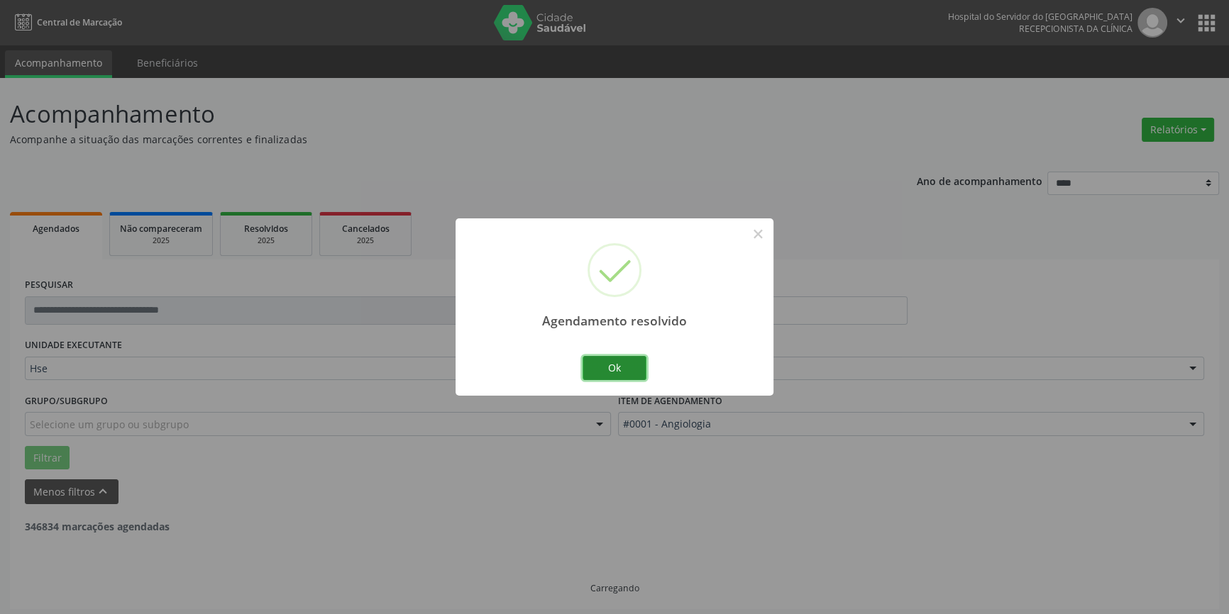
click at [624, 370] on button "Ok" at bounding box center [614, 368] width 64 height 24
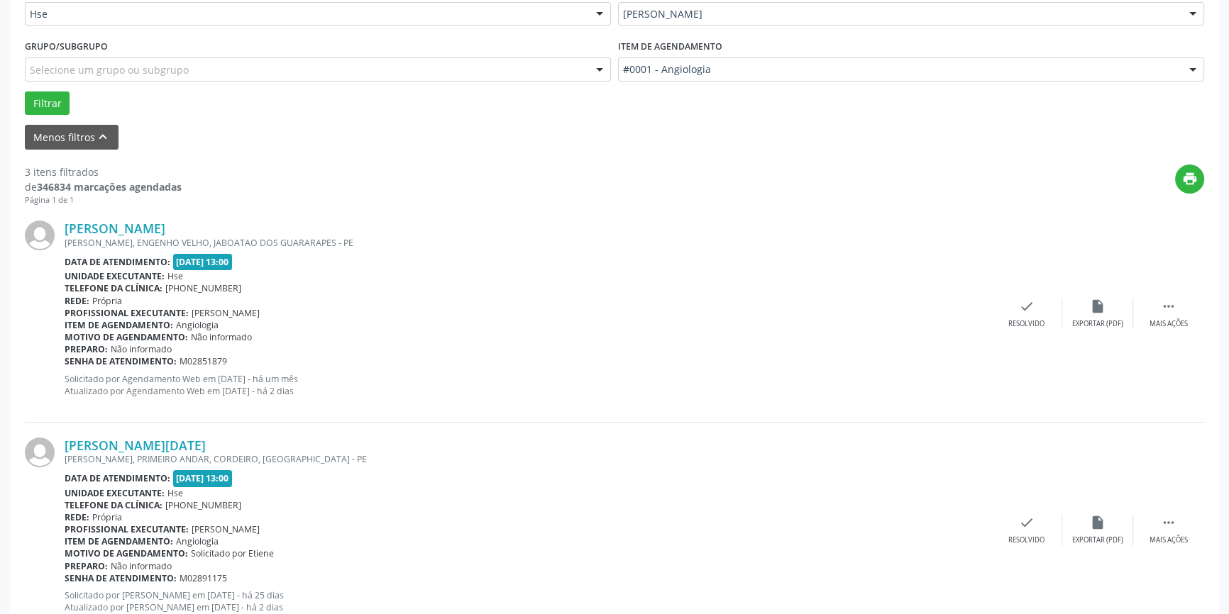
scroll to position [428, 0]
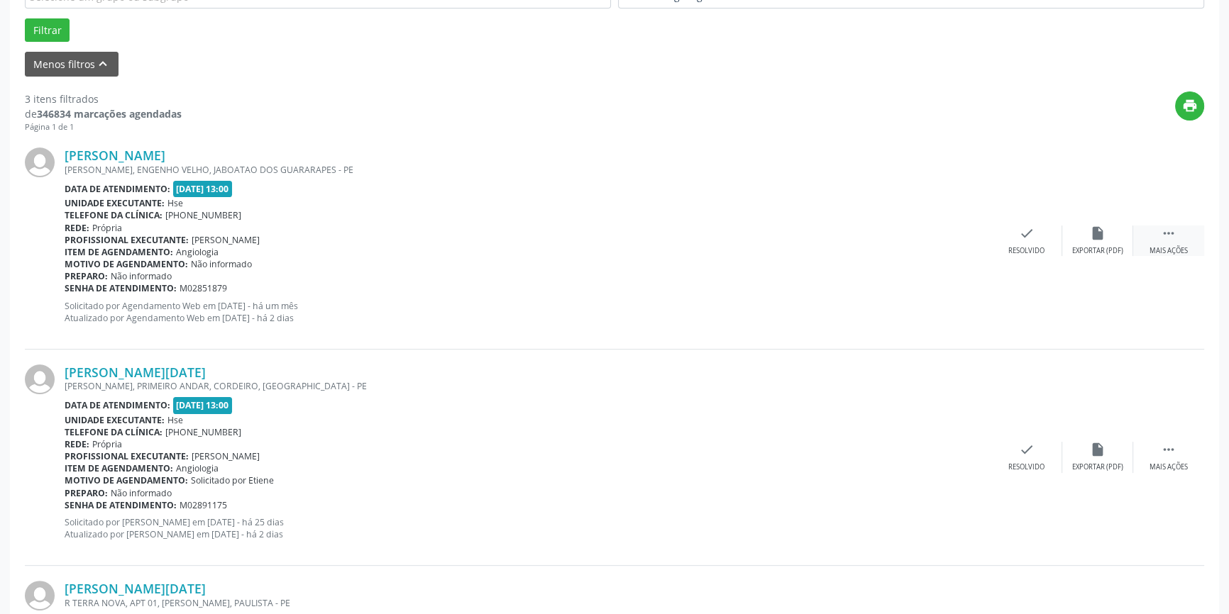
click at [1173, 239] on icon "" at bounding box center [1169, 234] width 16 height 16
click at [1102, 241] on div "alarm_off Não compareceu" at bounding box center [1097, 241] width 71 height 31
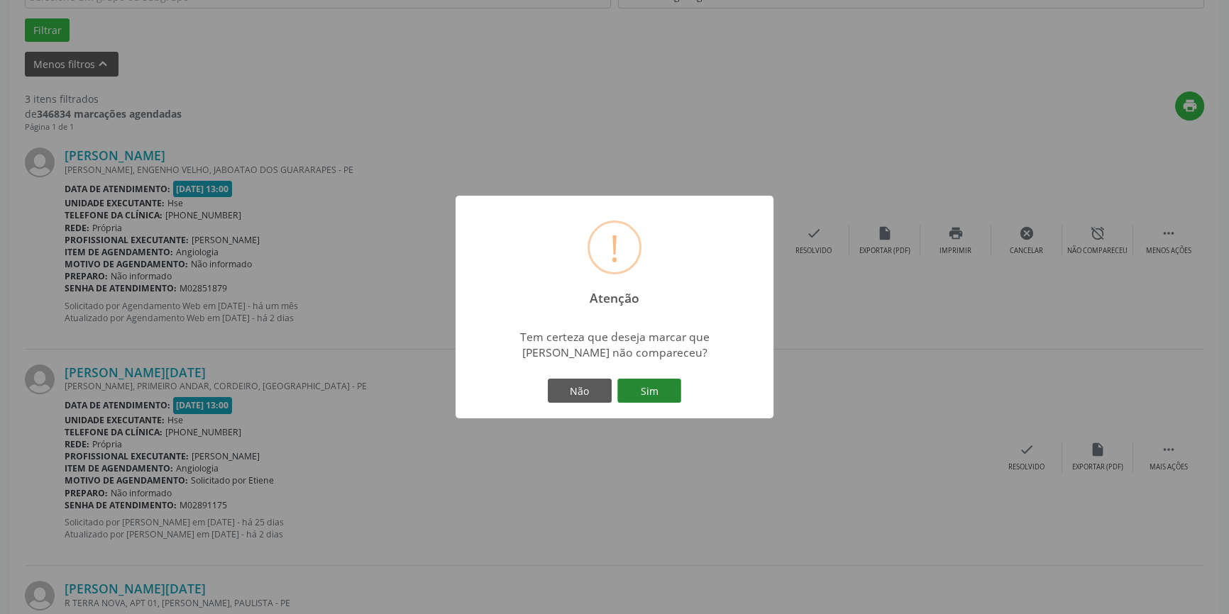
click at [656, 389] on button "Sim" at bounding box center [649, 391] width 64 height 24
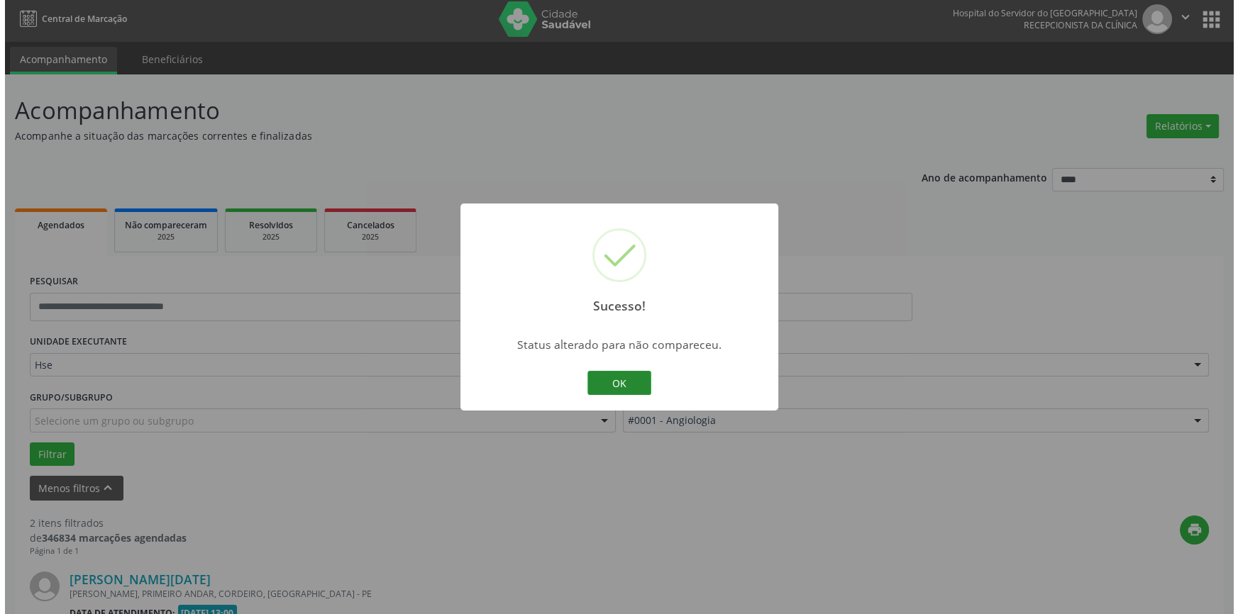
scroll to position [402, 0]
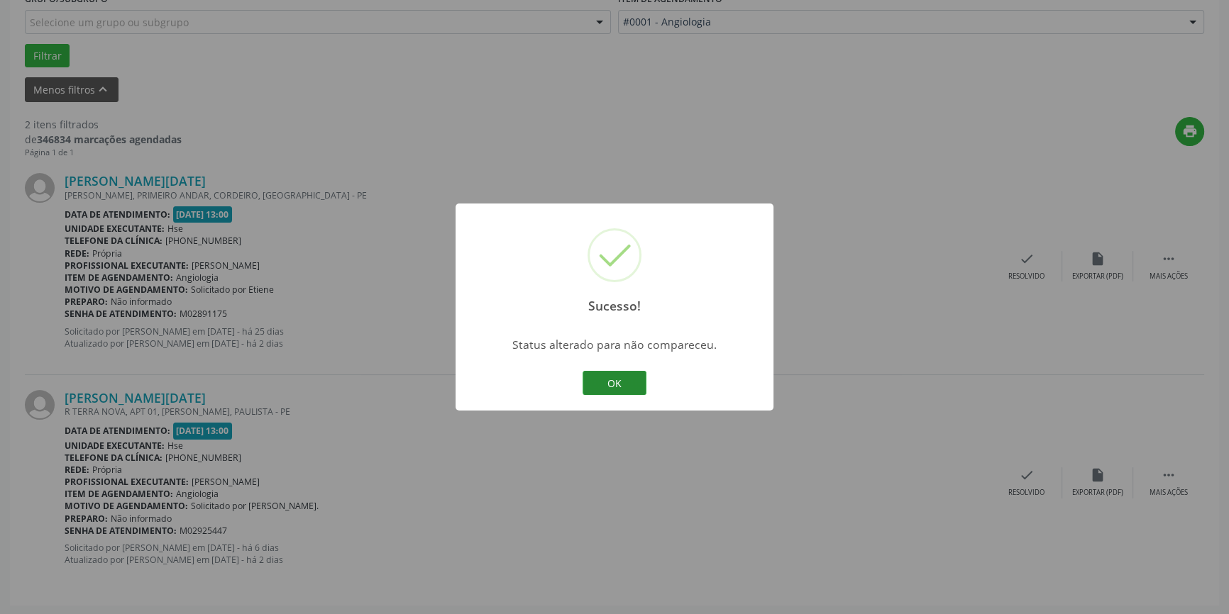
click at [631, 385] on button "OK" at bounding box center [614, 383] width 64 height 24
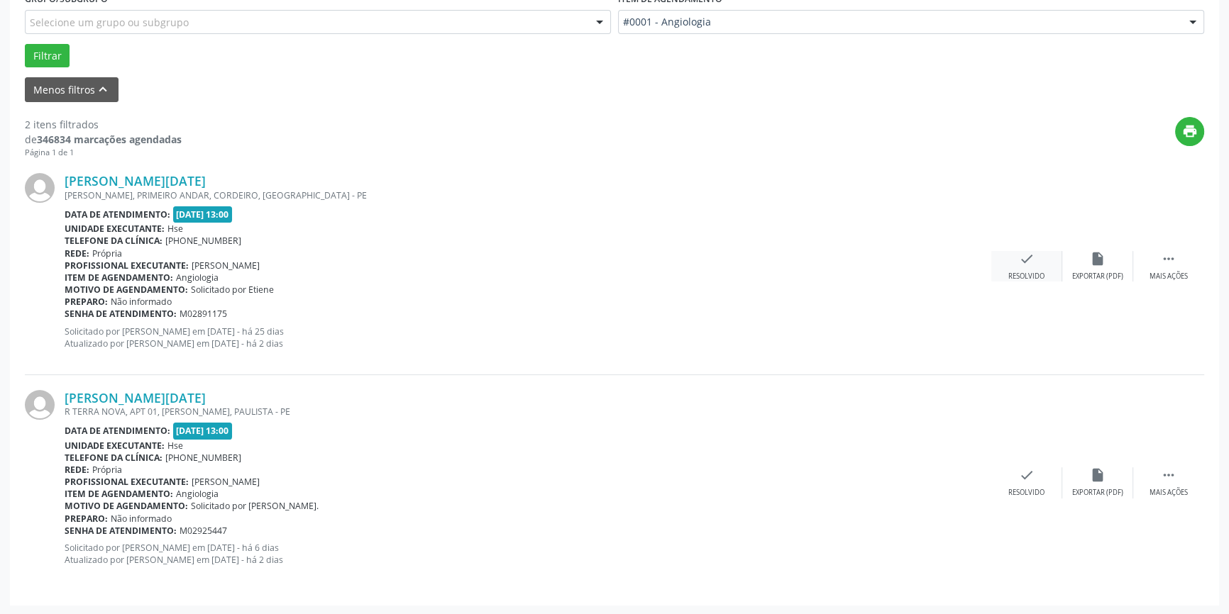
click at [1024, 262] on icon "check" at bounding box center [1027, 259] width 16 height 16
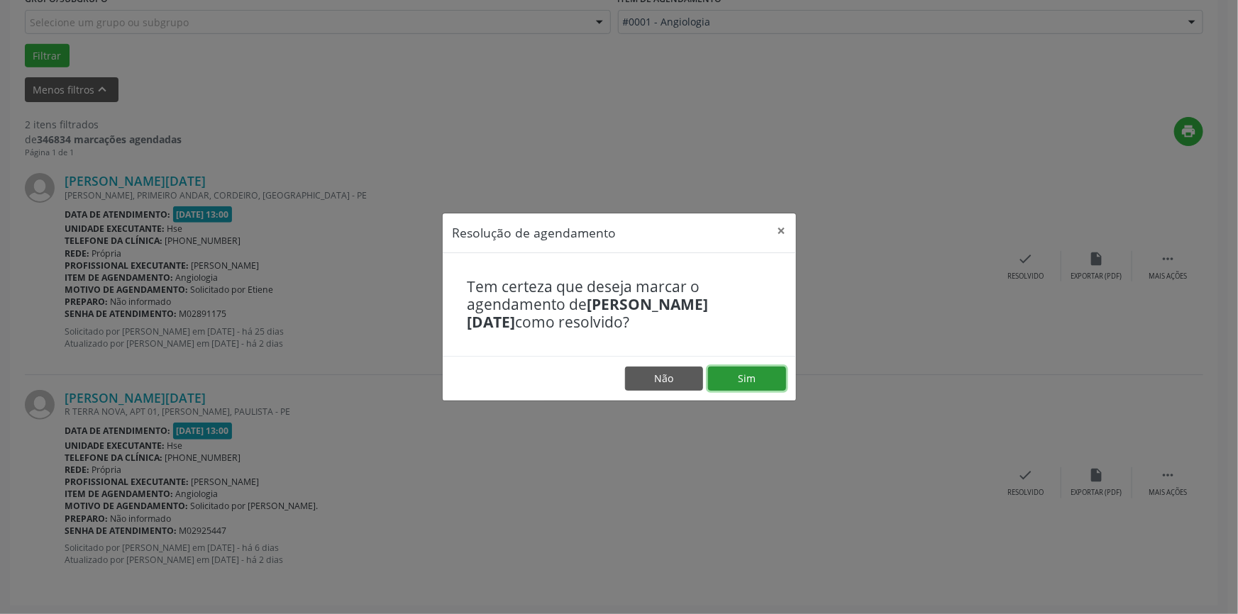
click at [759, 375] on button "Sim" at bounding box center [747, 379] width 78 height 24
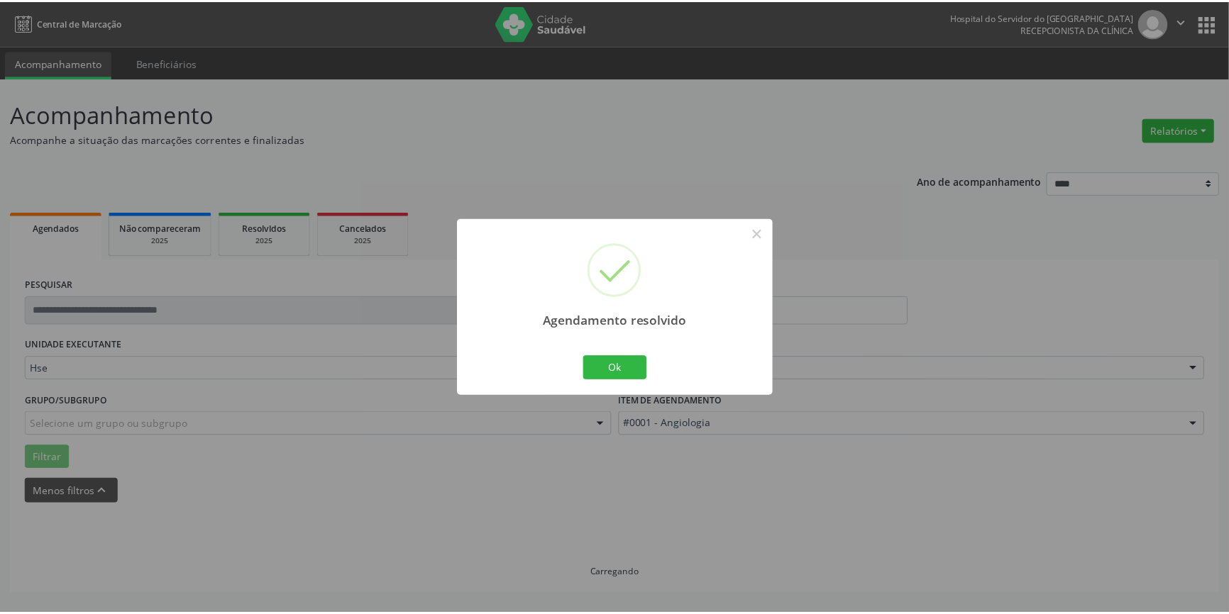
scroll to position [0, 0]
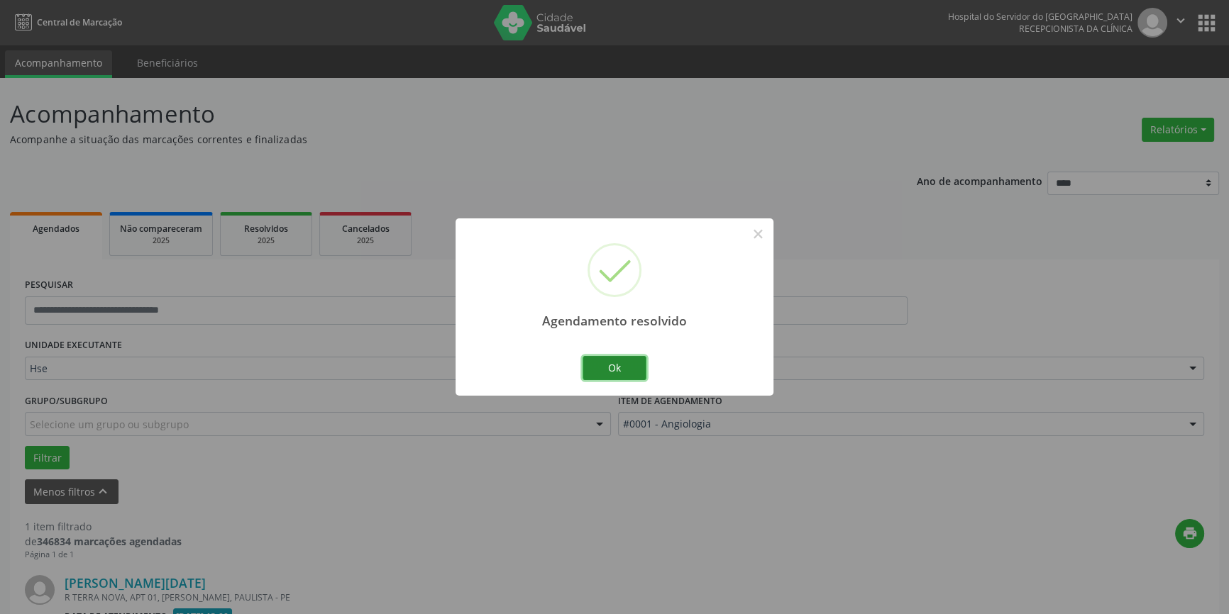
click at [619, 357] on button "Ok" at bounding box center [614, 368] width 64 height 24
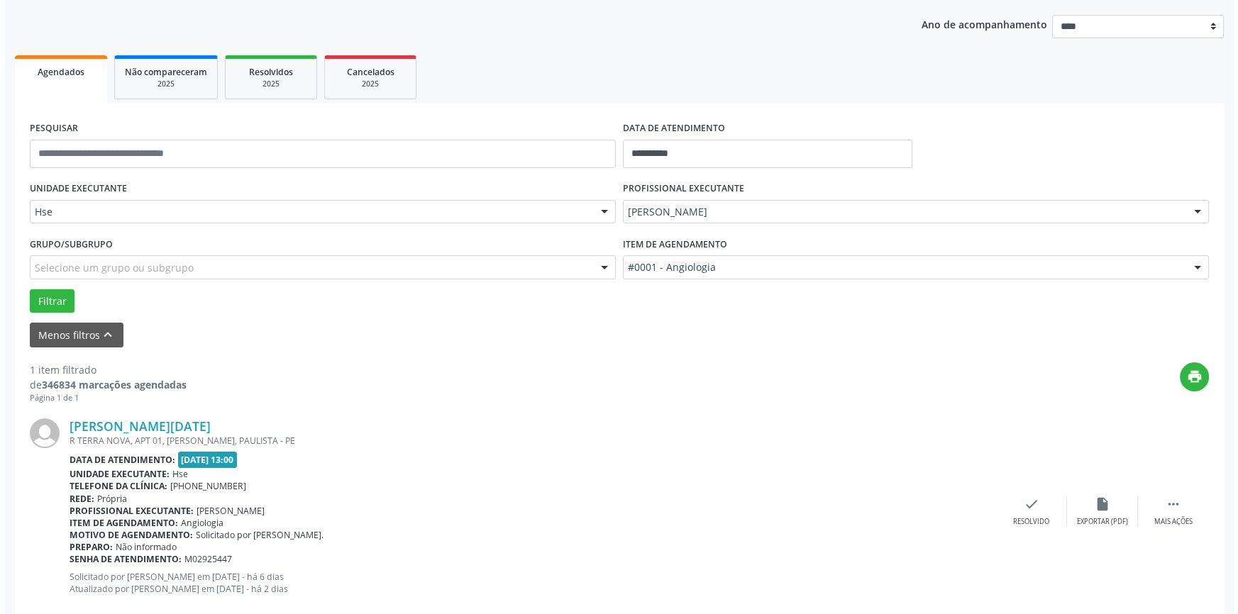
scroll to position [186, 0]
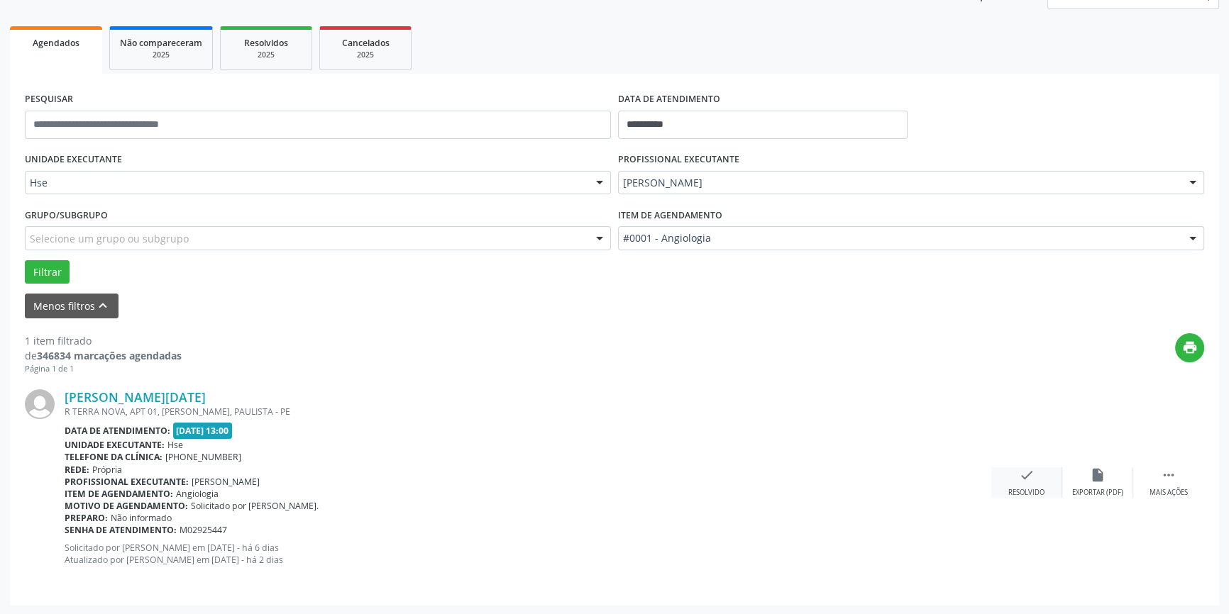
click at [1041, 490] on div "Resolvido" at bounding box center [1026, 493] width 36 height 10
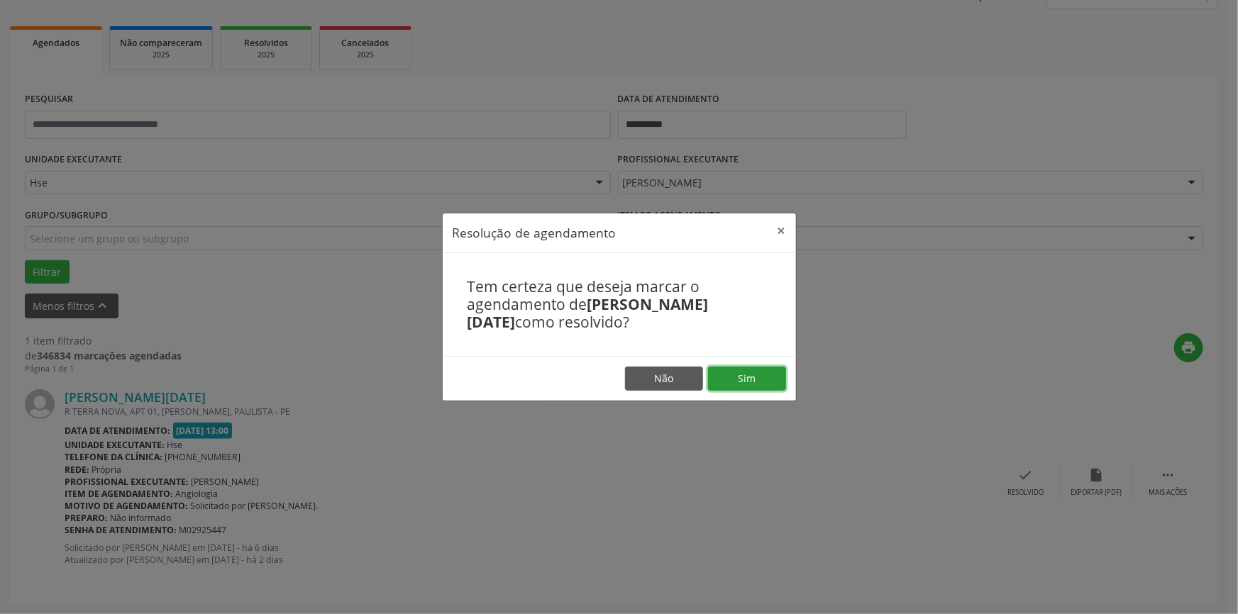
click at [751, 374] on button "Sim" at bounding box center [747, 379] width 78 height 24
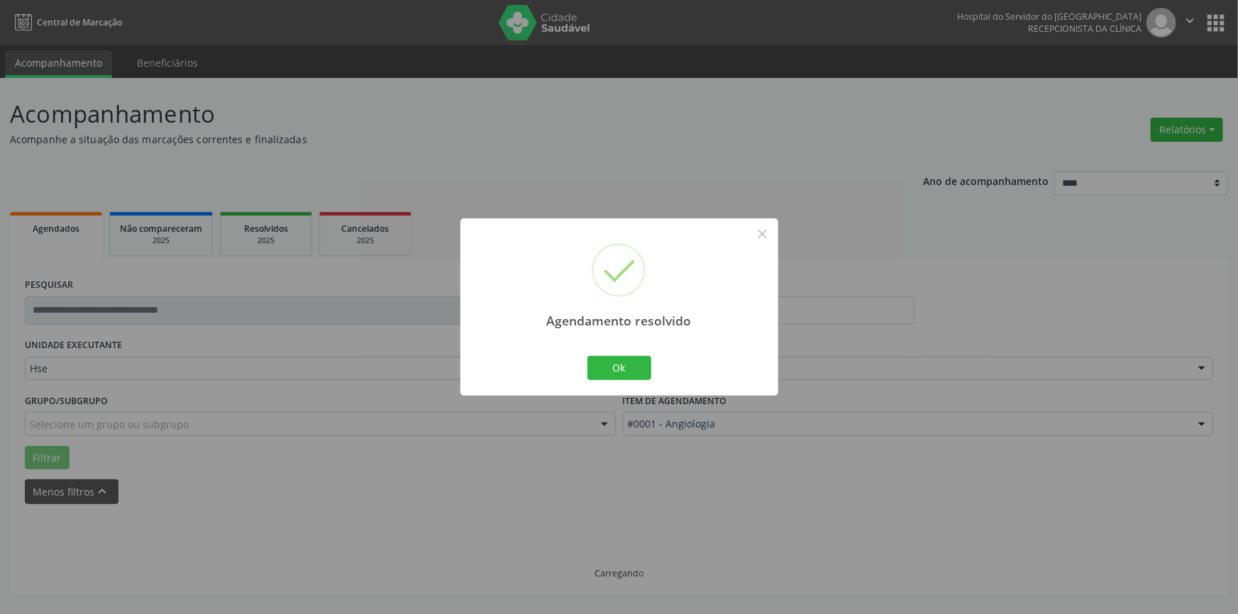
scroll to position [0, 0]
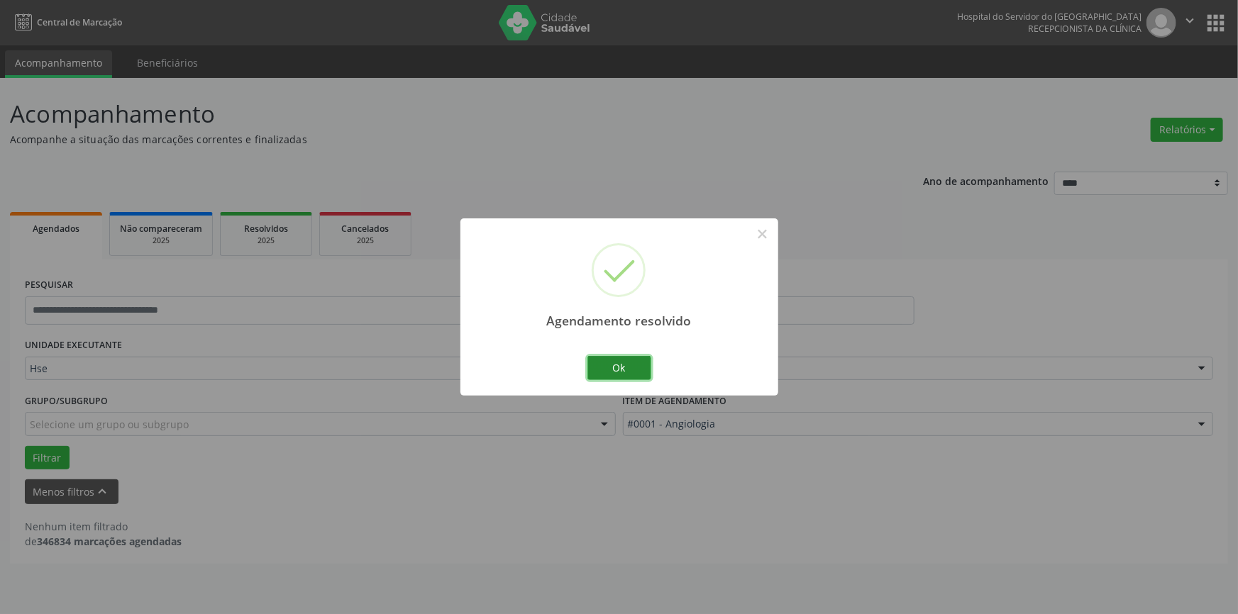
click at [642, 361] on button "Ok" at bounding box center [619, 368] width 64 height 24
